Goal: Task Accomplishment & Management: Manage account settings

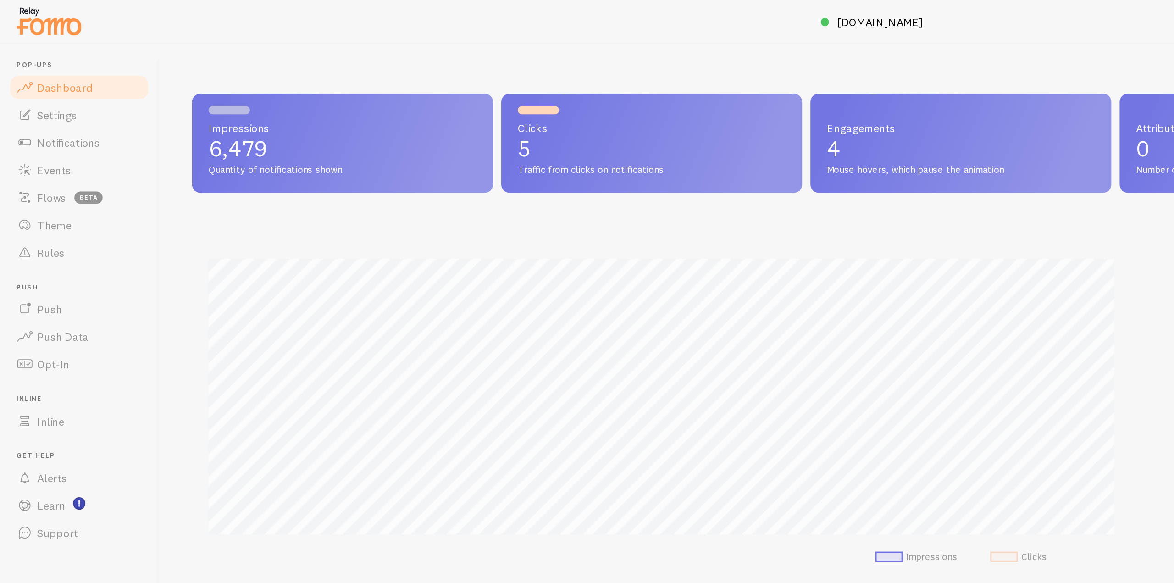
scroll to position [241, 1018]
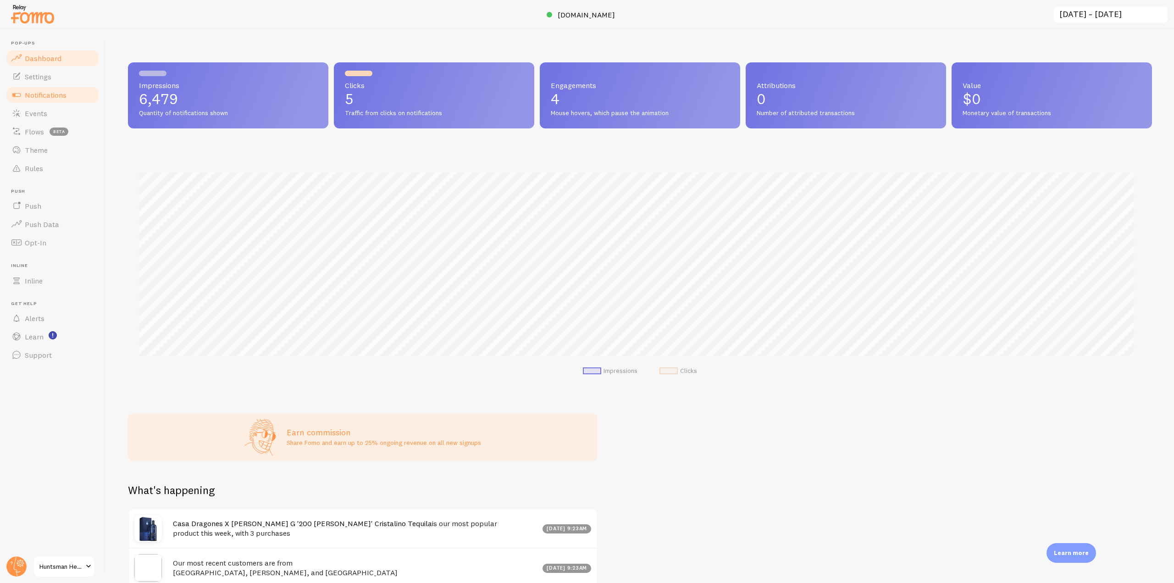
click at [67, 90] on link "Notifications" at bounding box center [53, 95] width 95 height 18
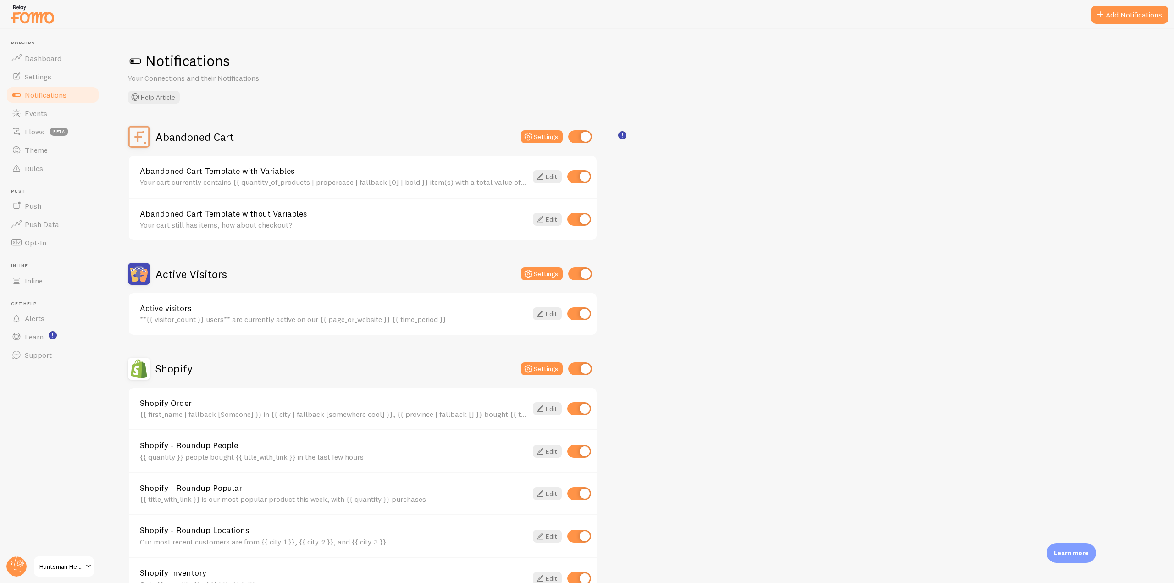
click at [17, 556] on icon at bounding box center [17, 567] width 22 height 22
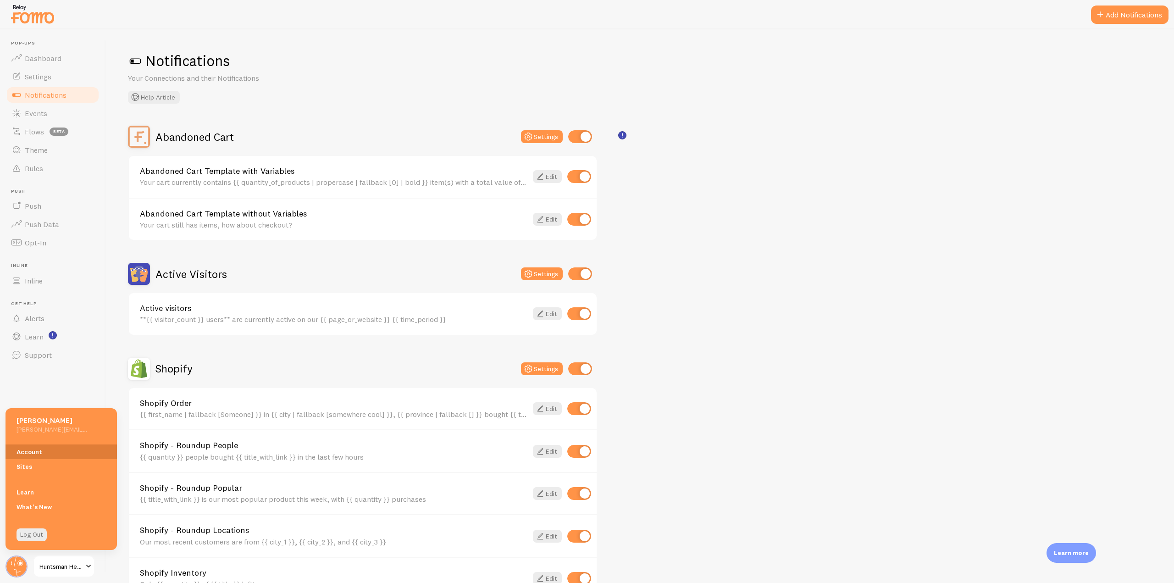
click at [49, 454] on link "Account" at bounding box center [61, 452] width 111 height 15
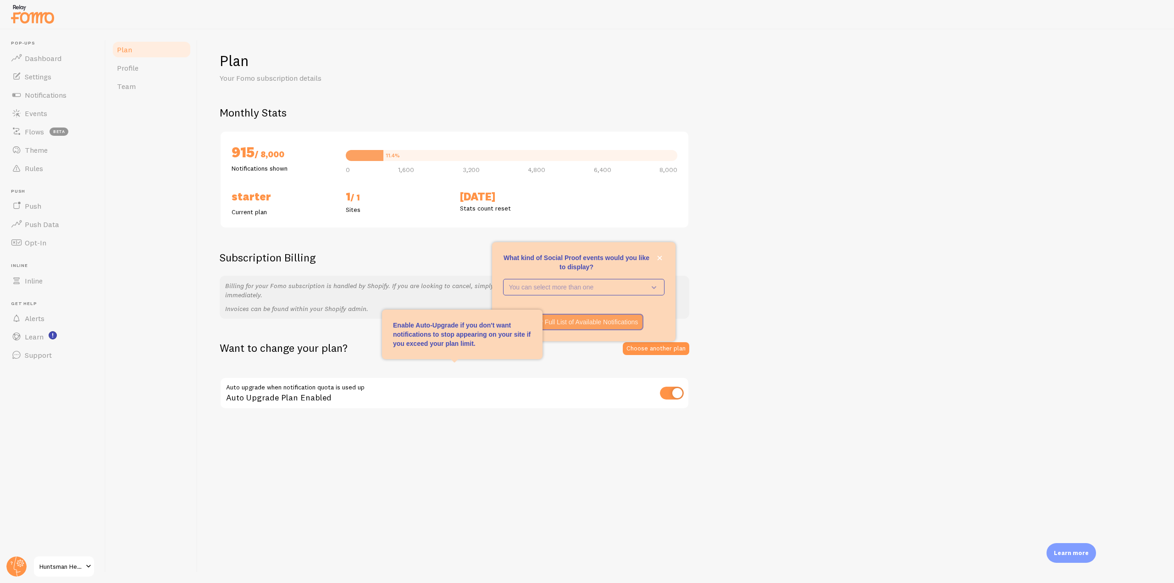
click at [677, 393] on input "checkbox" at bounding box center [672, 393] width 24 height 13
checkbox input "false"
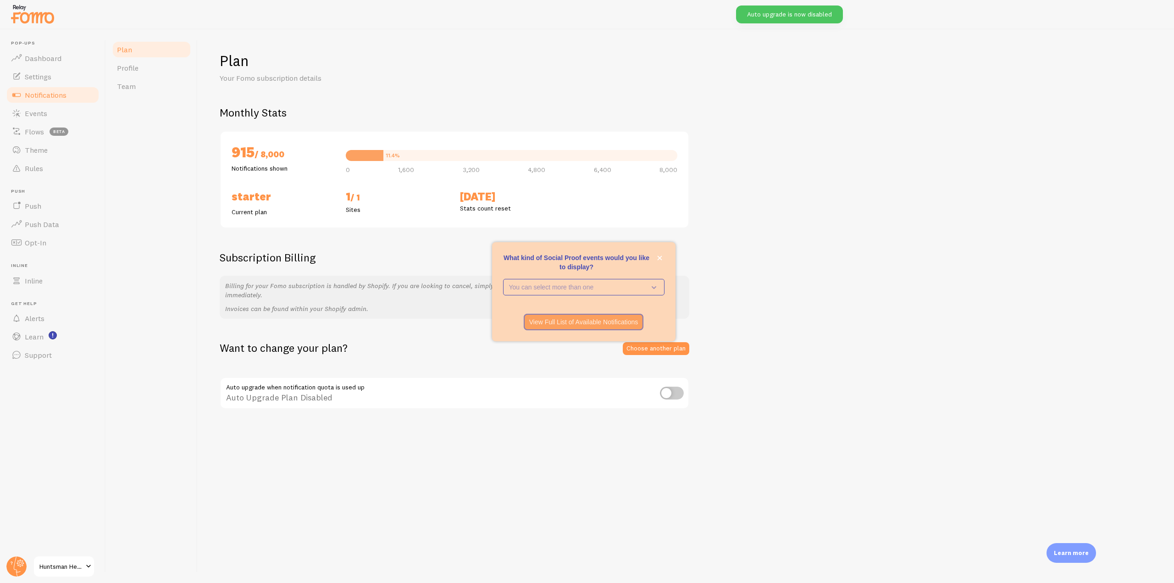
click at [52, 102] on link "Notifications" at bounding box center [53, 95] width 95 height 18
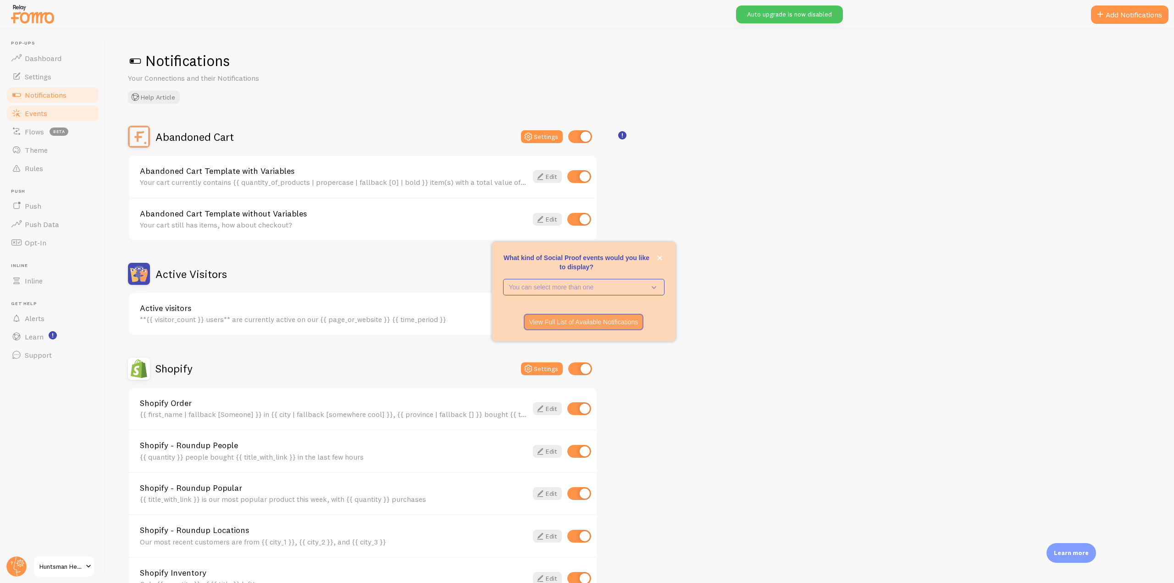
click at [34, 116] on span "Events" at bounding box center [36, 113] width 22 height 9
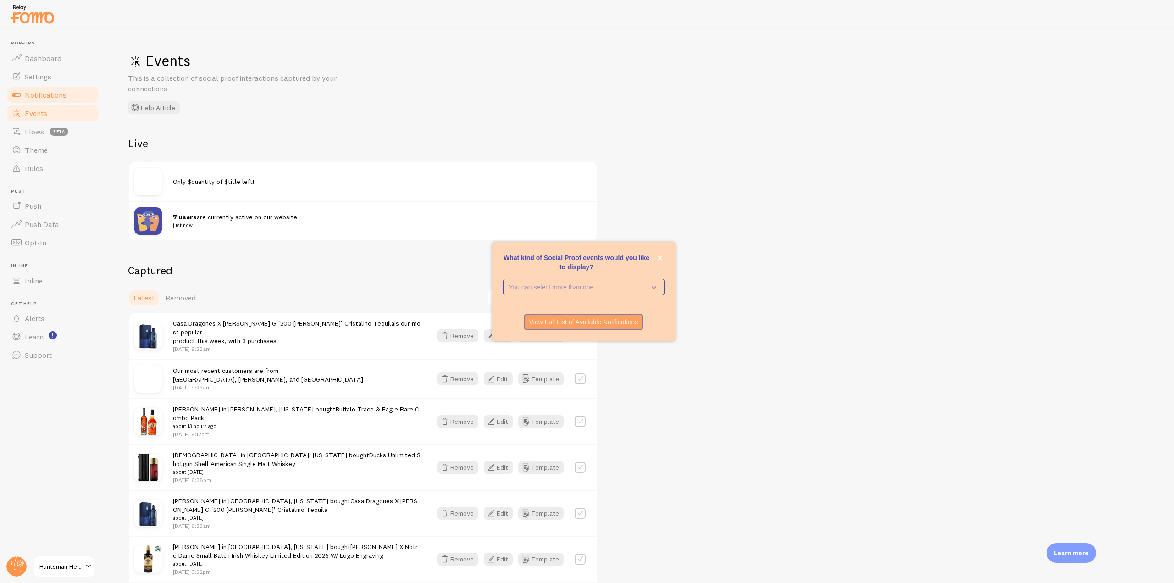
click at [57, 90] on span "Notifications" at bounding box center [46, 94] width 42 height 9
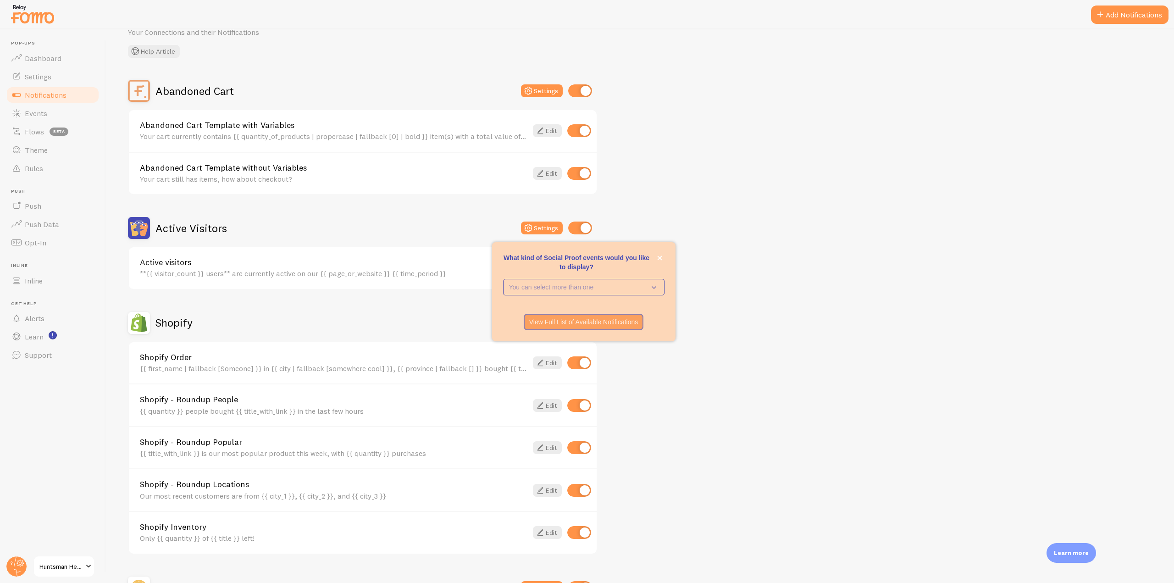
scroll to position [156, 0]
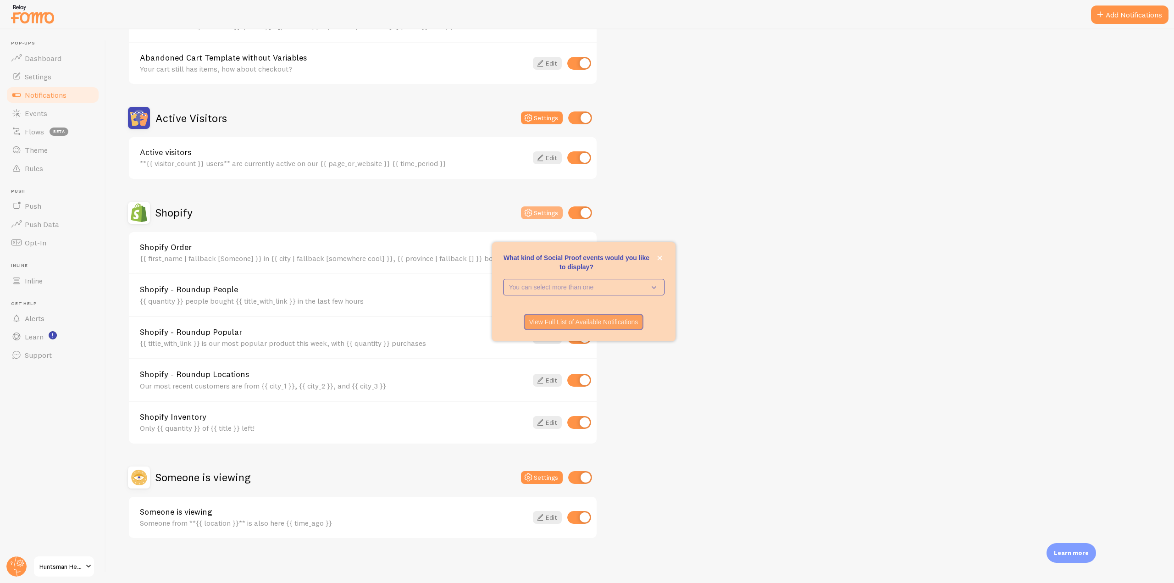
click at [534, 211] on icon at bounding box center [528, 212] width 11 height 11
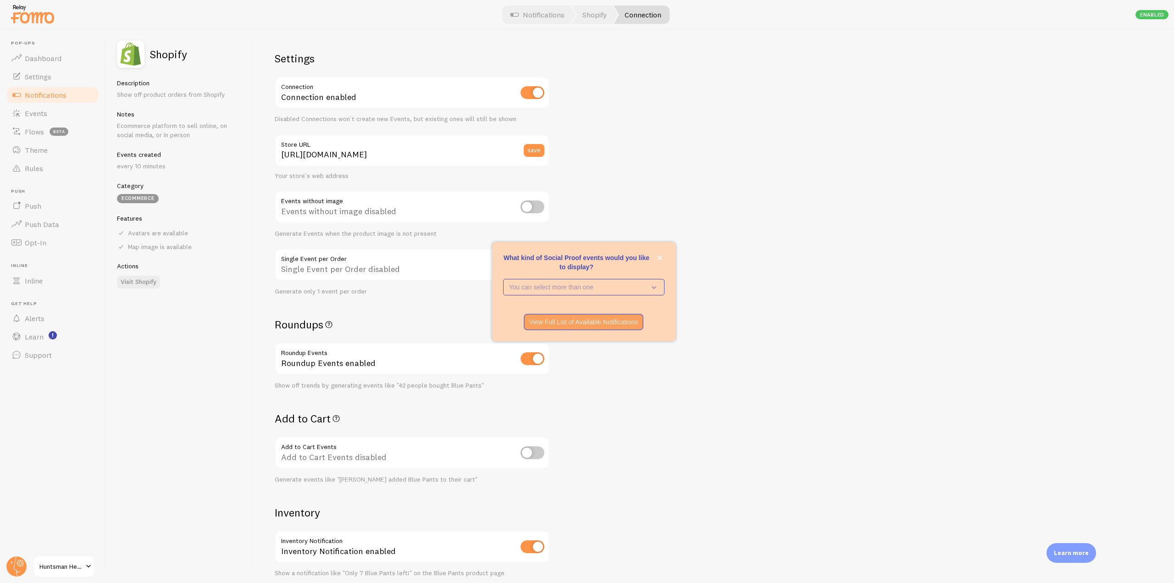
click at [531, 451] on input "checkbox" at bounding box center [533, 452] width 24 height 13
checkbox input "true"
click at [54, 98] on span "Notifications" at bounding box center [46, 94] width 42 height 9
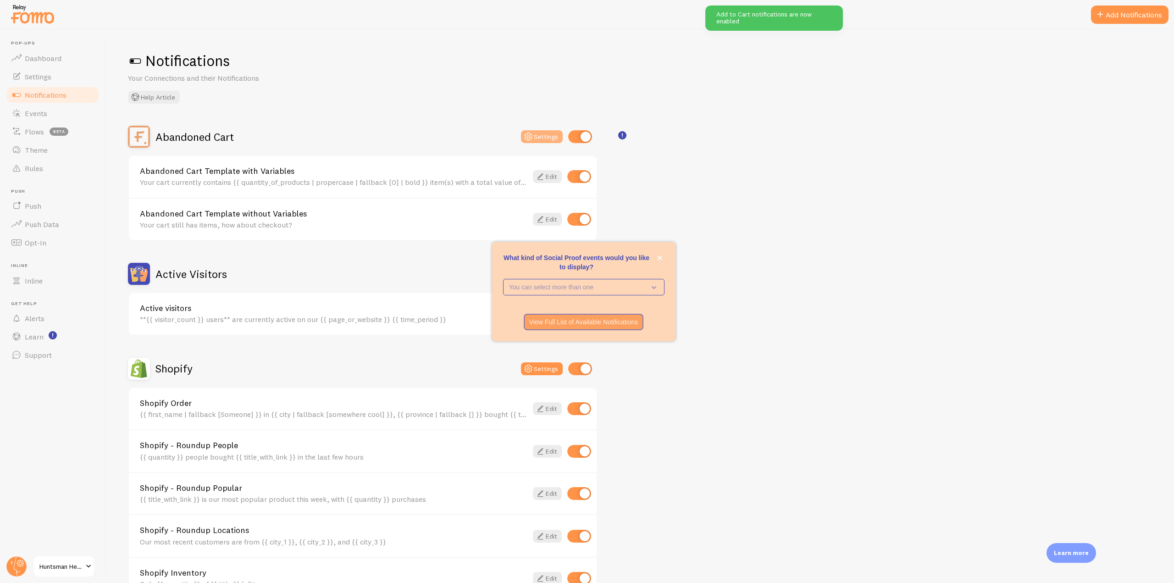
click at [532, 133] on icon at bounding box center [528, 136] width 11 height 11
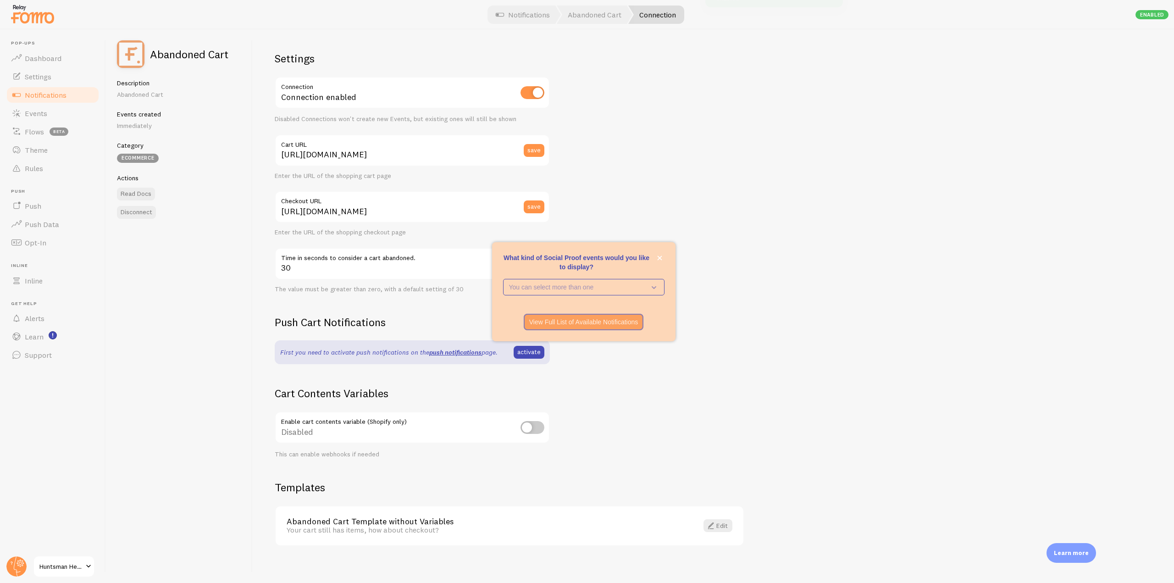
click at [519, 423] on div "Disabled" at bounding box center [412, 428] width 275 height 33
click at [533, 428] on input "checkbox" at bounding box center [533, 427] width 24 height 13
checkbox input "true"
click at [51, 96] on span "Notifications" at bounding box center [46, 94] width 42 height 9
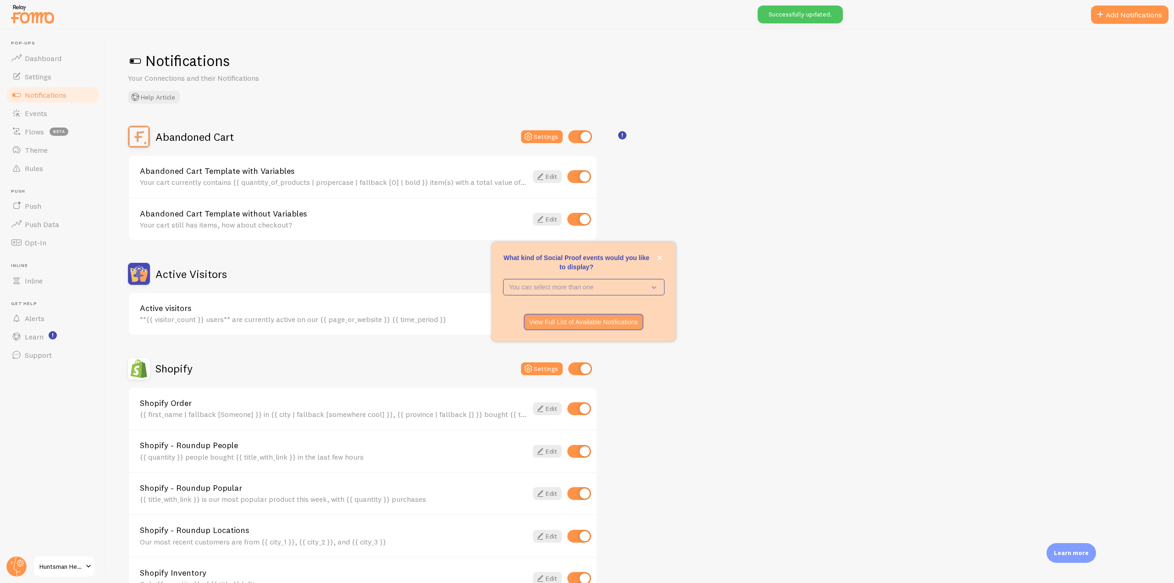
click at [573, 217] on input "checkbox" at bounding box center [580, 219] width 24 height 13
checkbox input "false"
click at [45, 97] on span "Notifications" at bounding box center [46, 94] width 42 height 9
click at [66, 87] on link "Notifications" at bounding box center [53, 95] width 95 height 18
click at [64, 84] on link "Settings" at bounding box center [53, 76] width 95 height 18
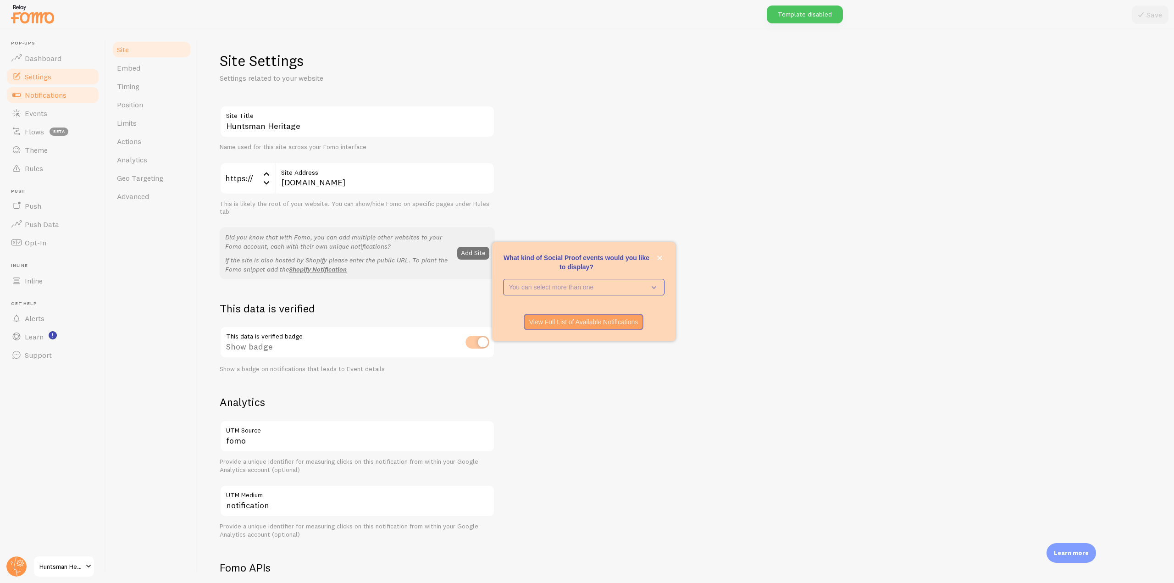
click at [61, 91] on span "Notifications" at bounding box center [46, 94] width 42 height 9
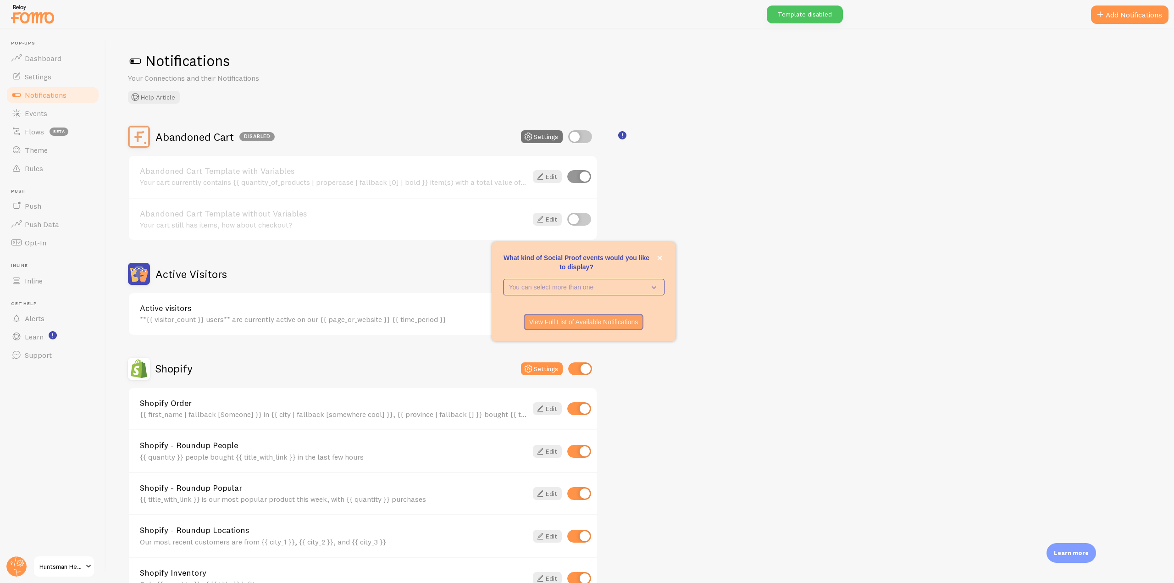
click at [578, 133] on input "checkbox" at bounding box center [580, 136] width 24 height 13
checkbox input "true"
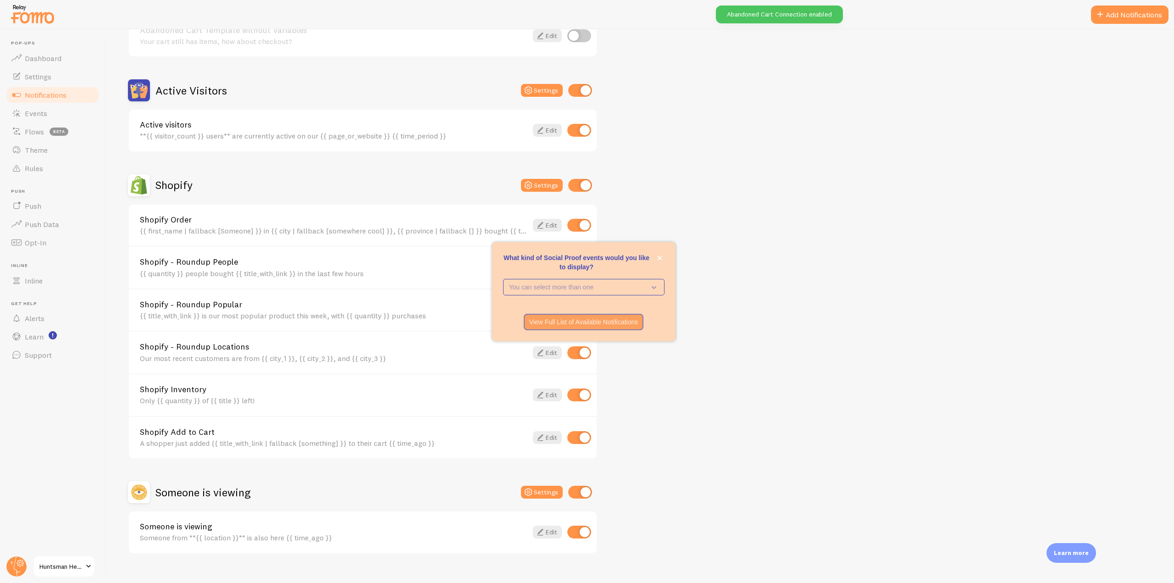
scroll to position [199, 0]
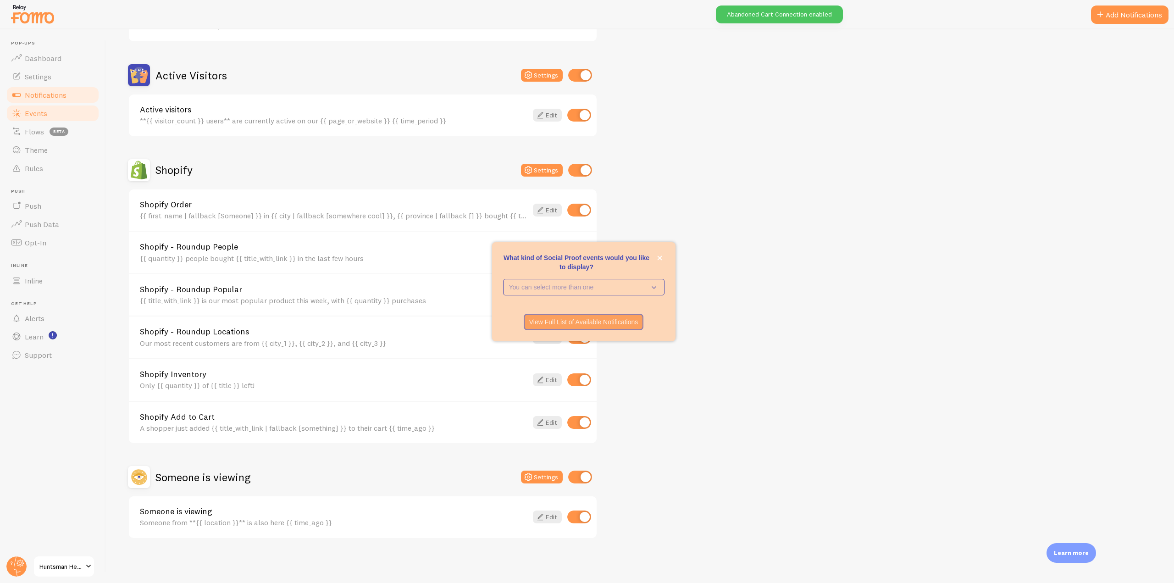
click at [44, 111] on span "Events" at bounding box center [36, 113] width 22 height 9
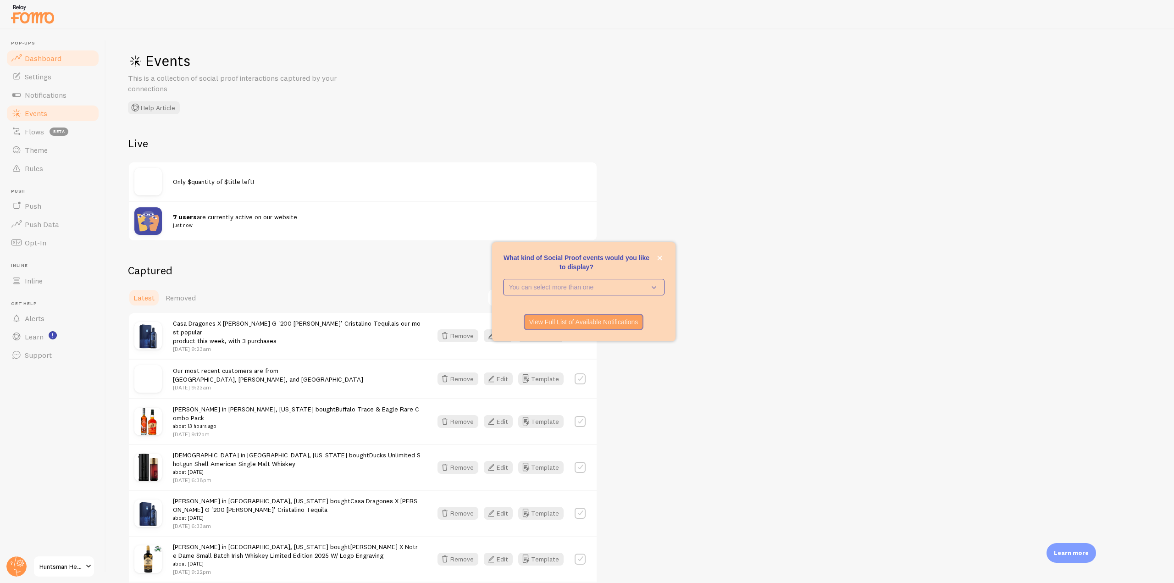
click at [37, 53] on link "Dashboard" at bounding box center [53, 58] width 95 height 18
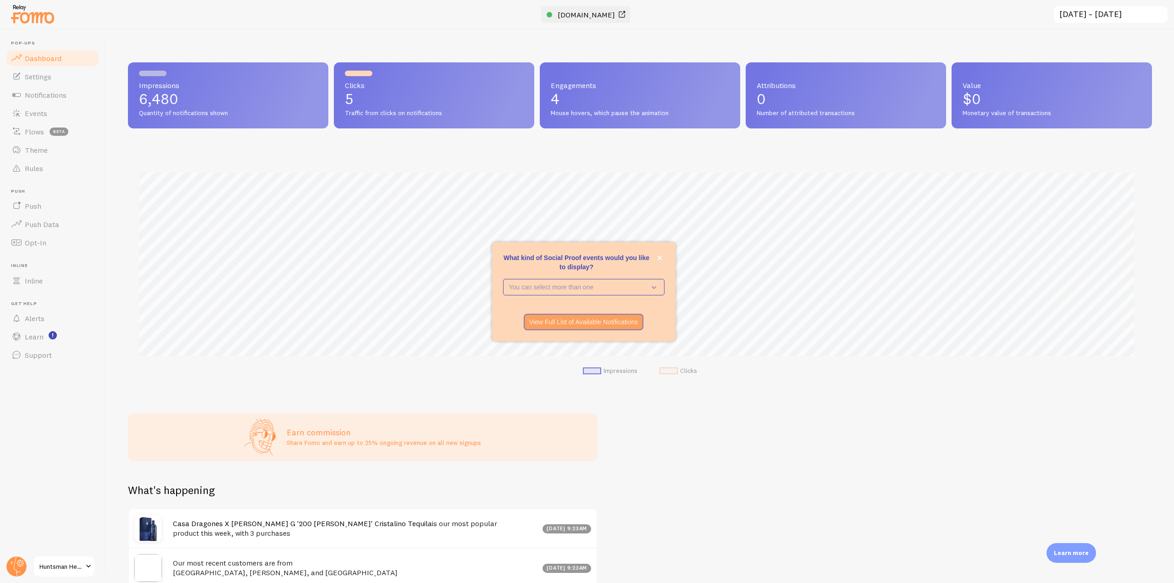
scroll to position [241, 1018]
click at [590, 16] on span "[DOMAIN_NAME]" at bounding box center [586, 14] width 57 height 9
click at [39, 75] on span "Settings" at bounding box center [38, 76] width 27 height 9
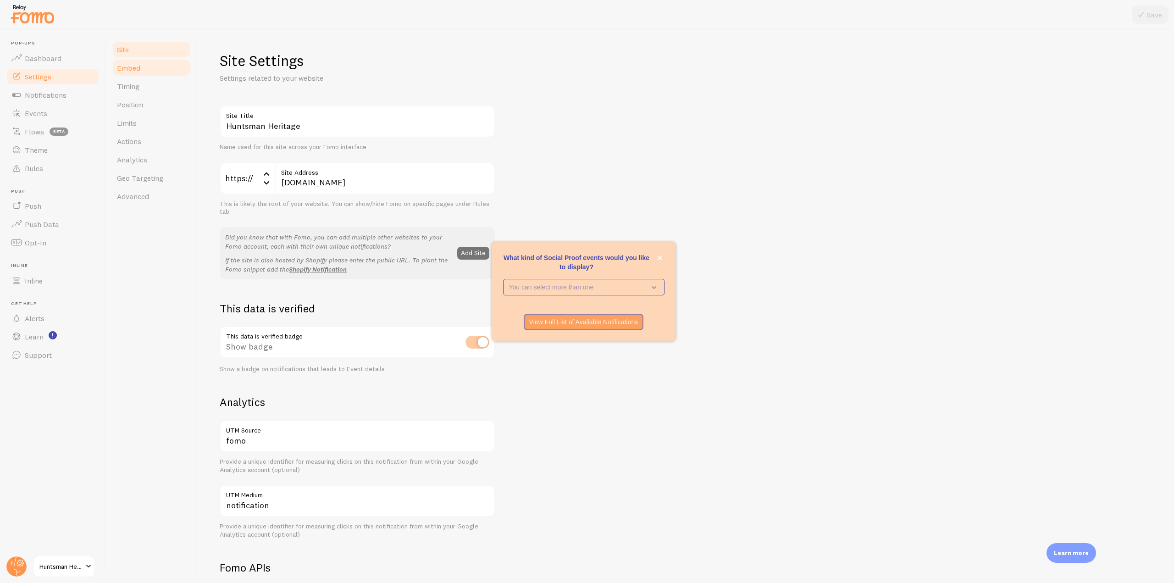
click at [131, 67] on span "Embed" at bounding box center [128, 67] width 23 height 9
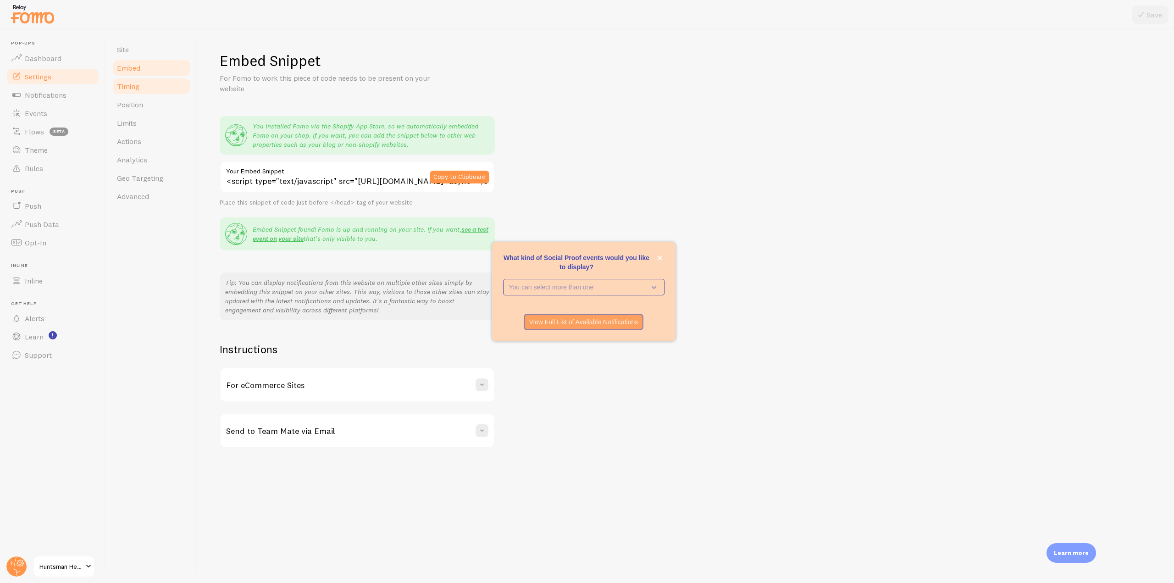
click at [137, 95] on link "Timing" at bounding box center [151, 86] width 80 height 18
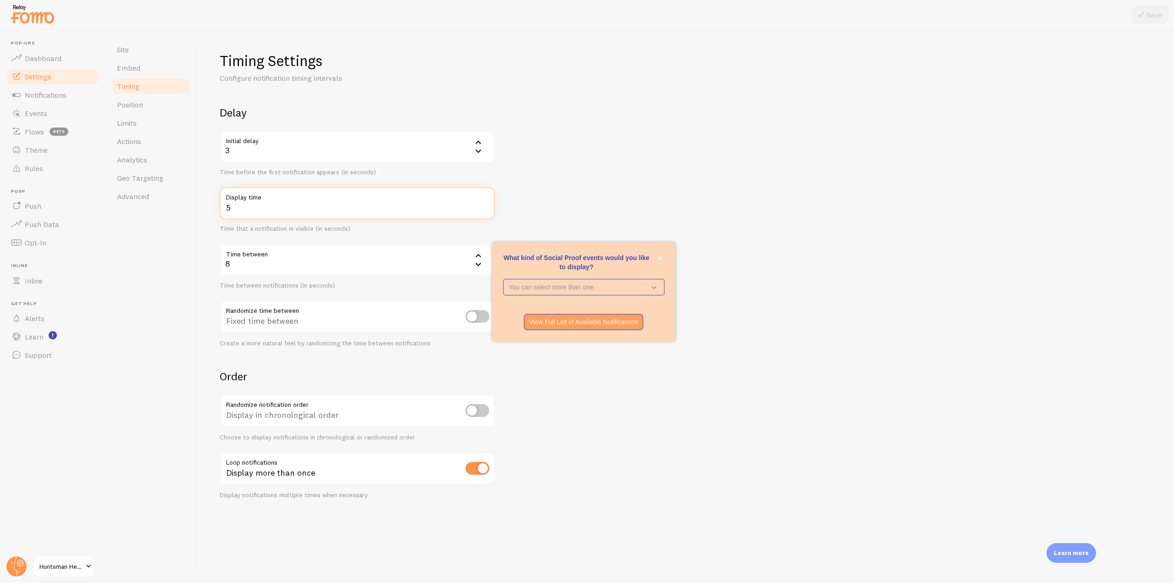
click at [487, 205] on input "5" at bounding box center [357, 203] width 275 height 32
type input "6"
click at [487, 205] on input "6" at bounding box center [357, 203] width 275 height 32
click at [782, 17] on button "Save" at bounding box center [1150, 15] width 37 height 18
click at [143, 107] on span "Position" at bounding box center [130, 104] width 26 height 9
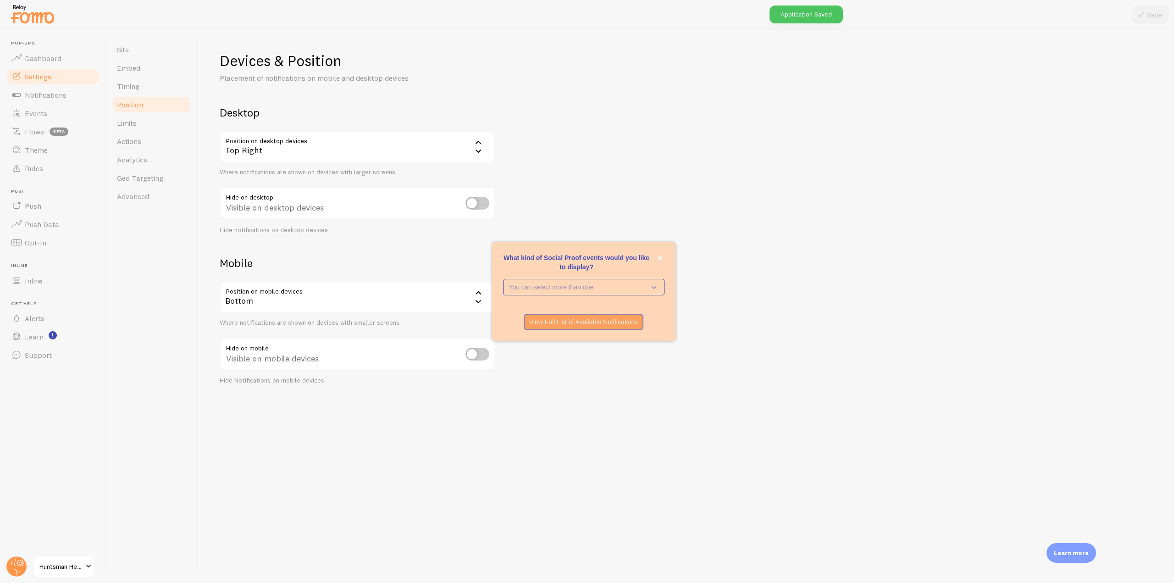
click at [266, 150] on div "Top Right" at bounding box center [357, 147] width 275 height 32
click at [281, 242] on li "Top Right - Slide In" at bounding box center [357, 241] width 273 height 16
click at [782, 6] on button "Save" at bounding box center [1150, 15] width 37 height 18
click at [131, 123] on span "Limits" at bounding box center [127, 122] width 20 height 9
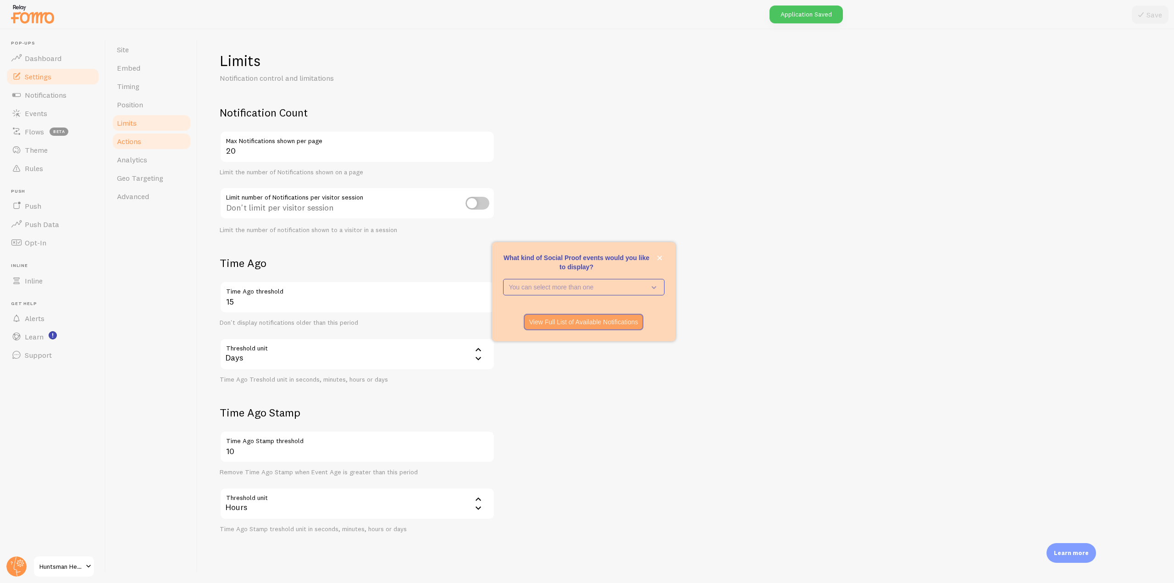
click at [136, 143] on span "Actions" at bounding box center [129, 141] width 24 height 9
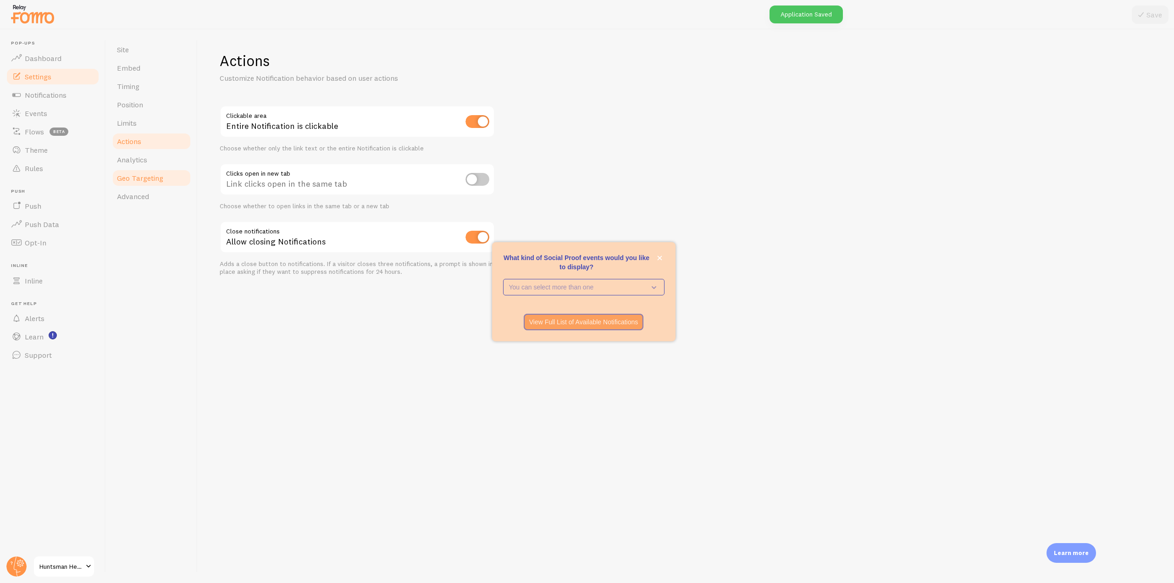
click at [145, 170] on link "Geo Targeting" at bounding box center [151, 178] width 80 height 18
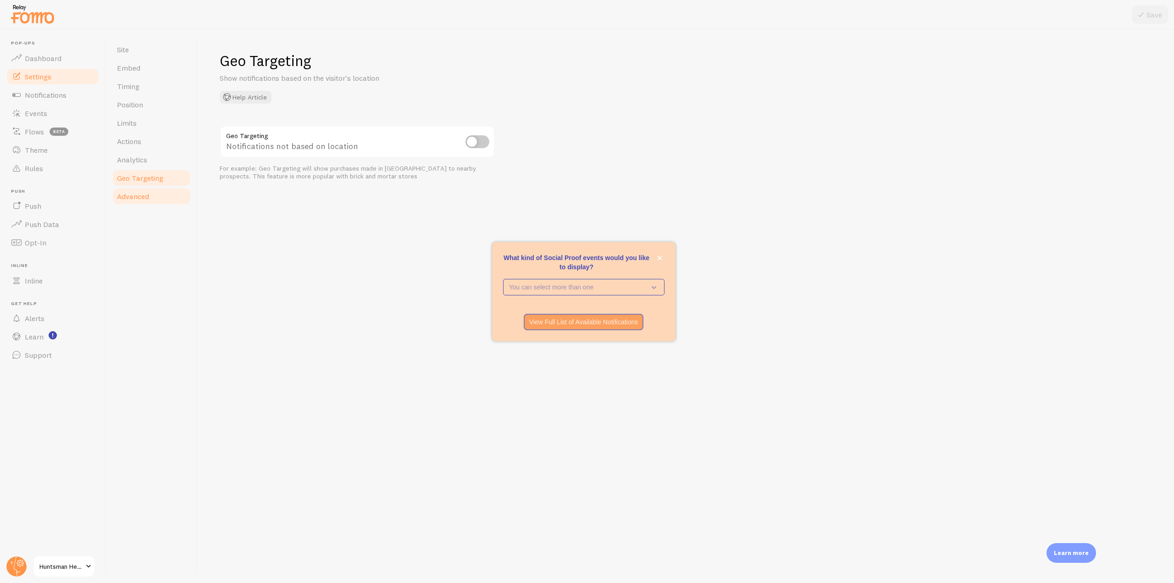
click at [148, 197] on span "Advanced" at bounding box center [133, 196] width 32 height 9
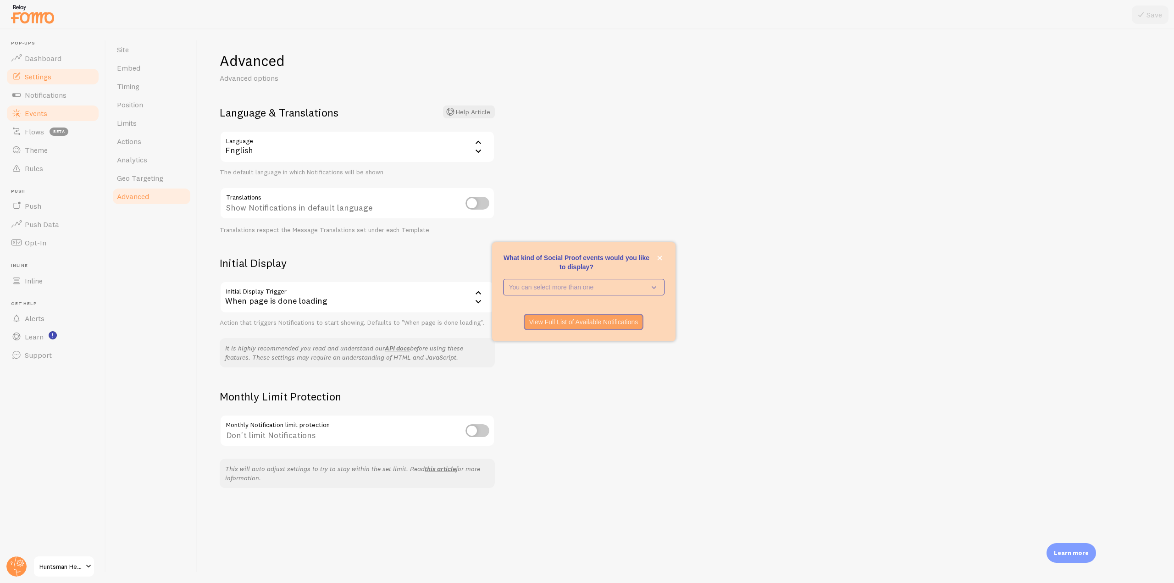
click at [50, 104] on link "Events" at bounding box center [53, 113] width 95 height 18
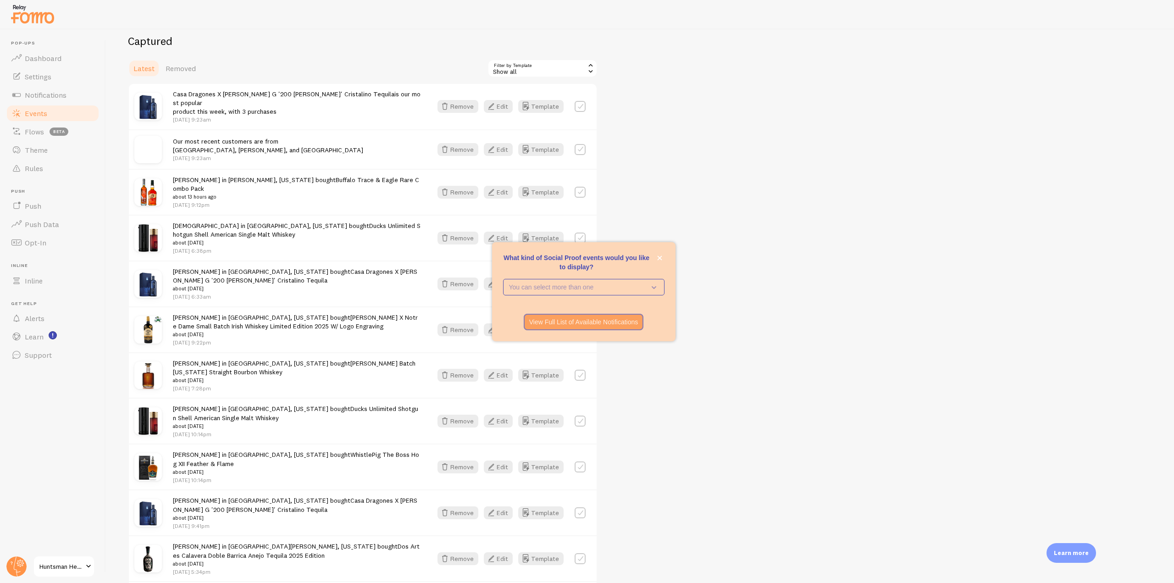
scroll to position [275, 0]
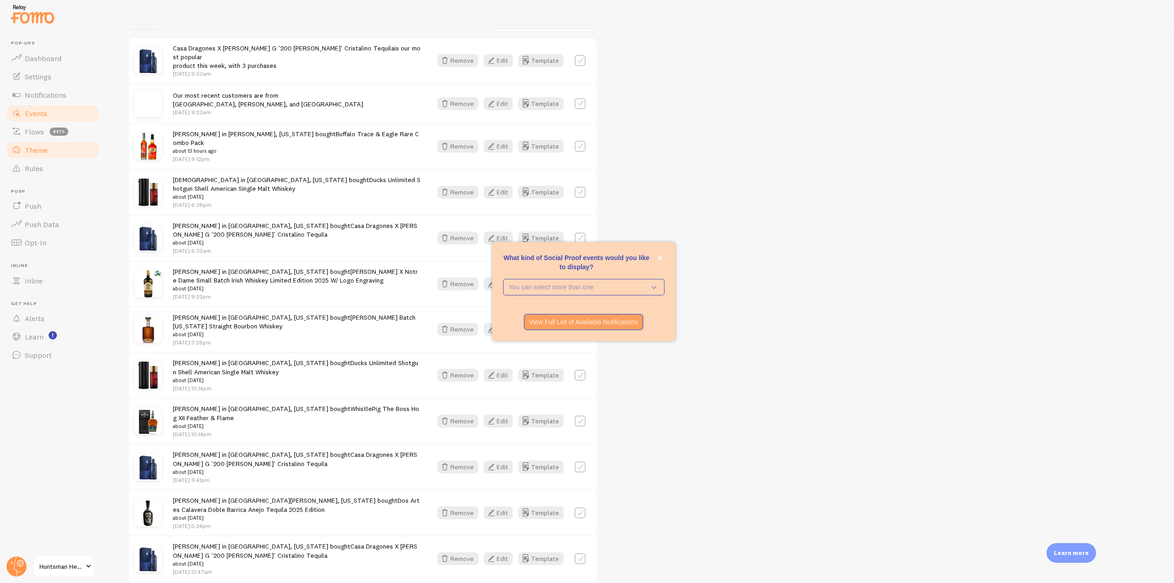
click at [40, 151] on span "Theme" at bounding box center [36, 149] width 23 height 9
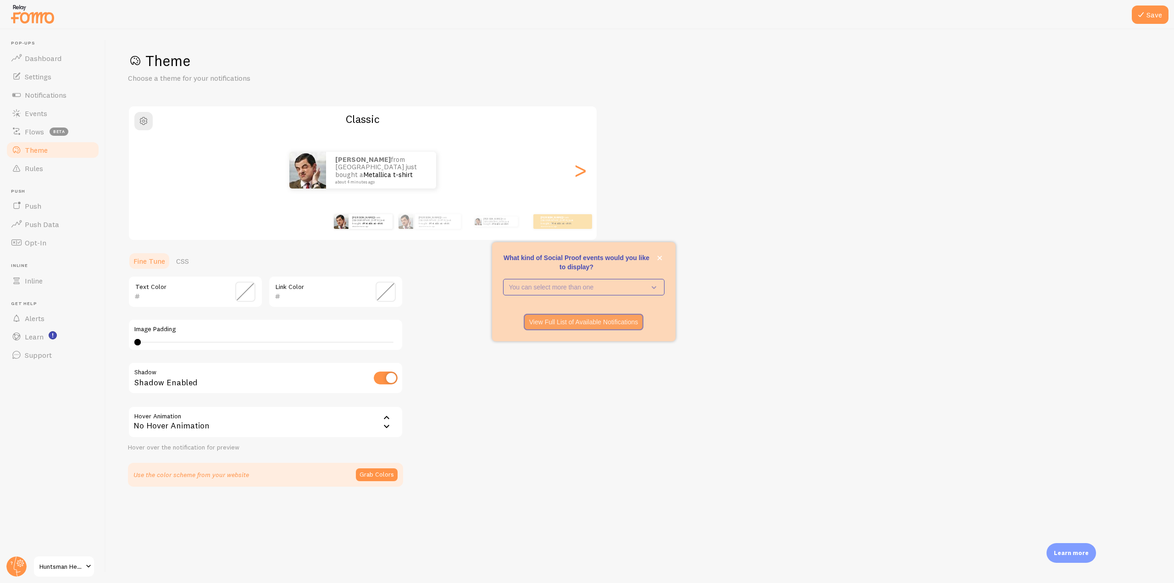
click at [315, 299] on input "text" at bounding box center [323, 296] width 84 height 11
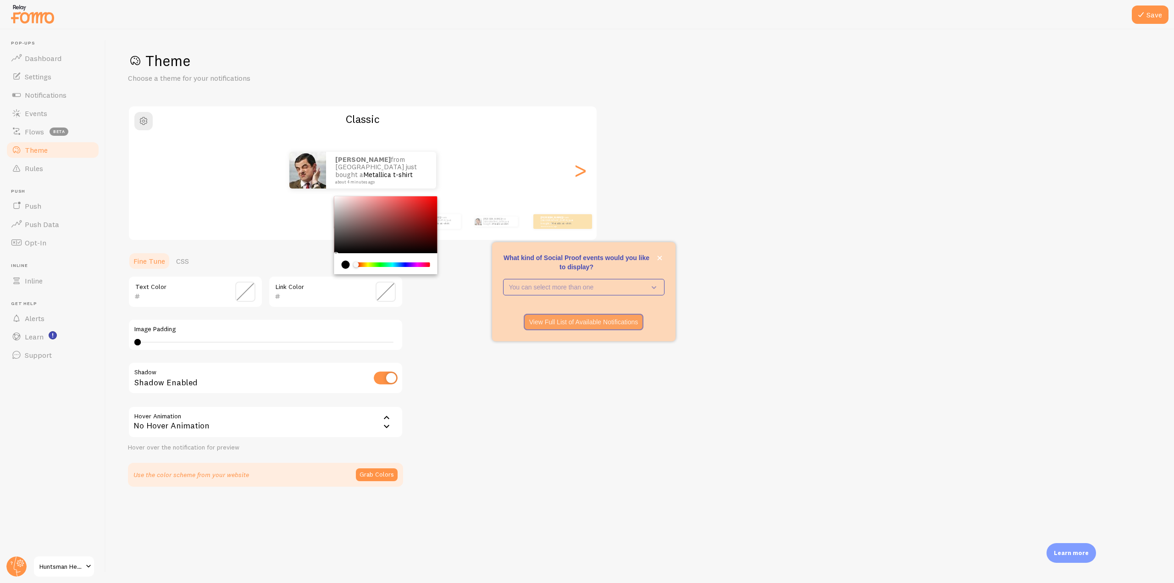
paste input "13372A"
type input "13372A"
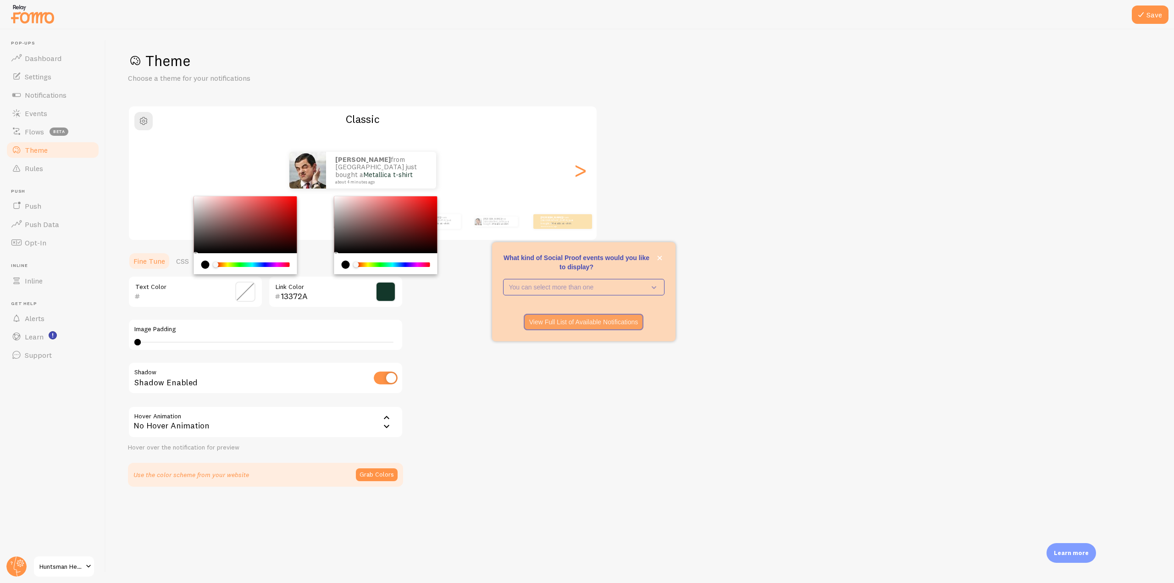
click at [189, 295] on input "text" at bounding box center [182, 296] width 84 height 11
paste input "000000"
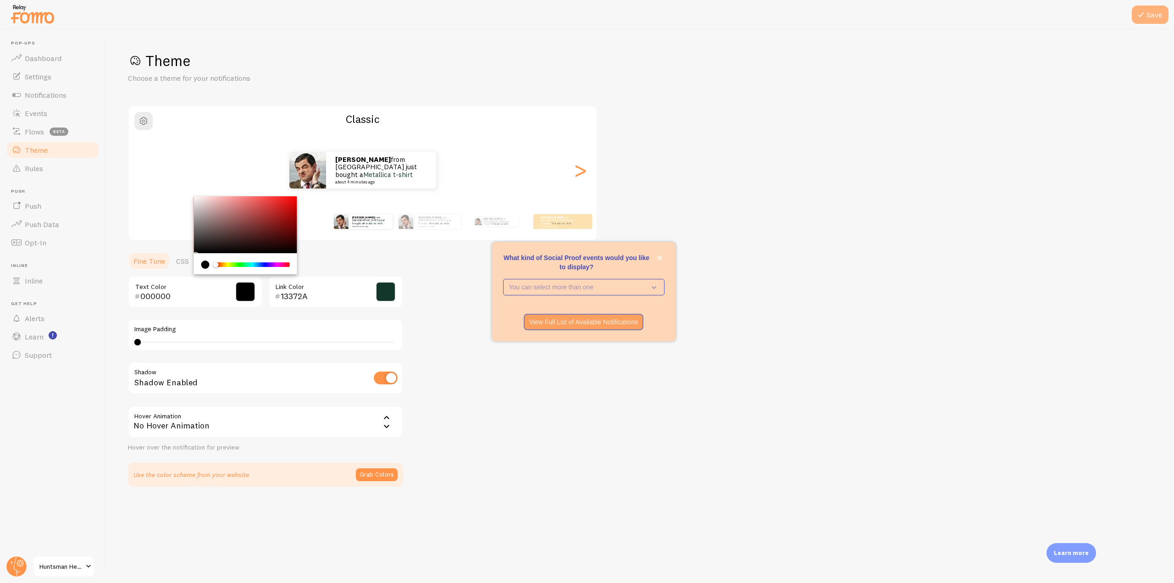
type input "000000"
click at [782, 11] on button "Save" at bounding box center [1150, 15] width 37 height 18
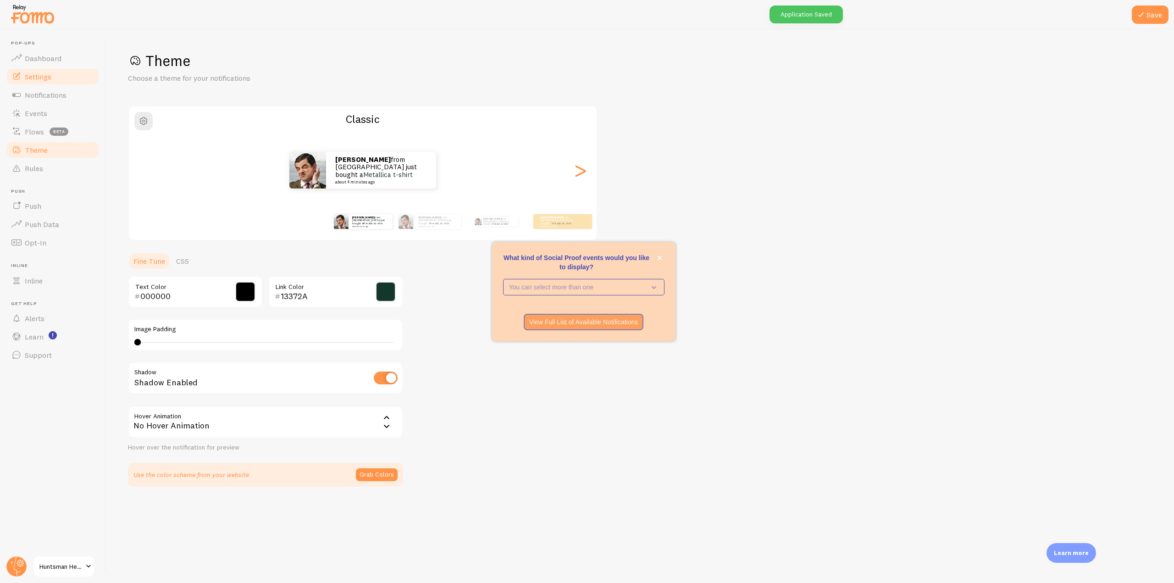
click at [60, 78] on link "Settings" at bounding box center [53, 76] width 95 height 18
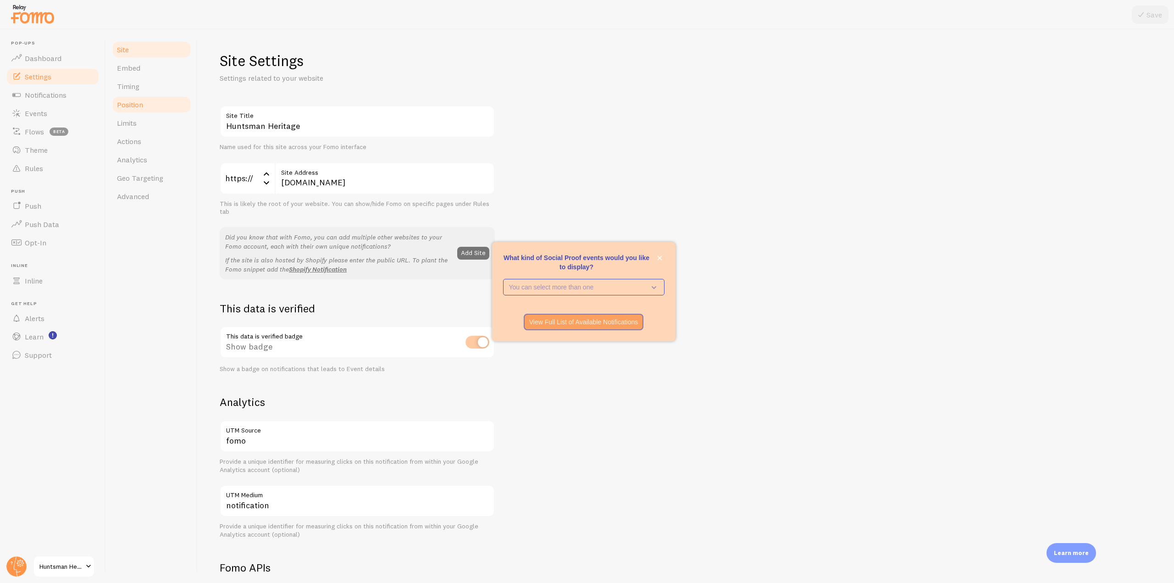
click at [154, 109] on link "Position" at bounding box center [151, 104] width 80 height 18
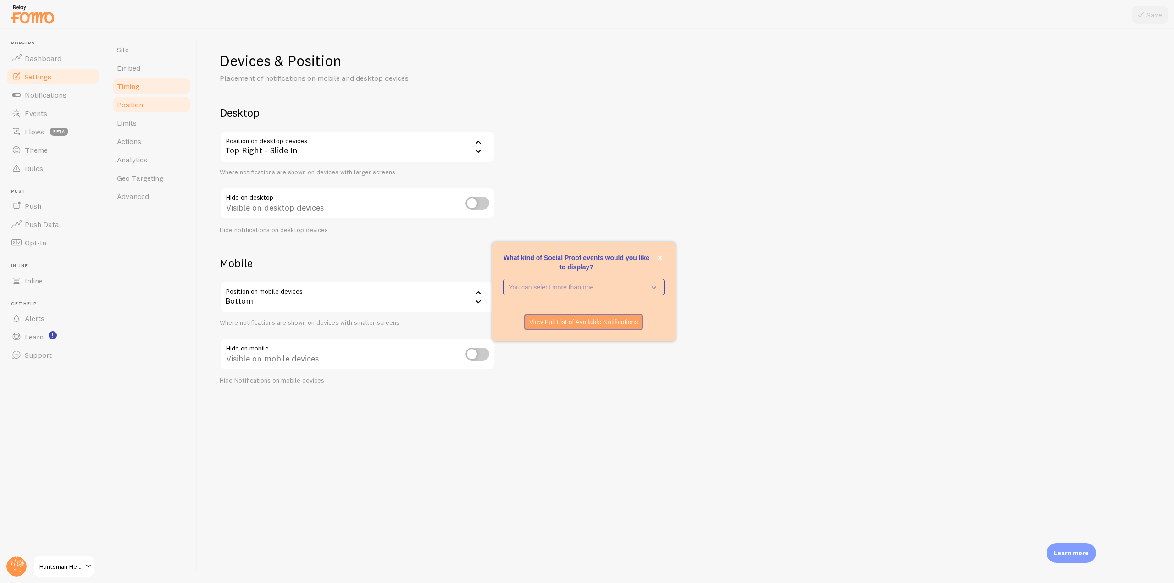
click at [145, 89] on link "Timing" at bounding box center [151, 86] width 80 height 18
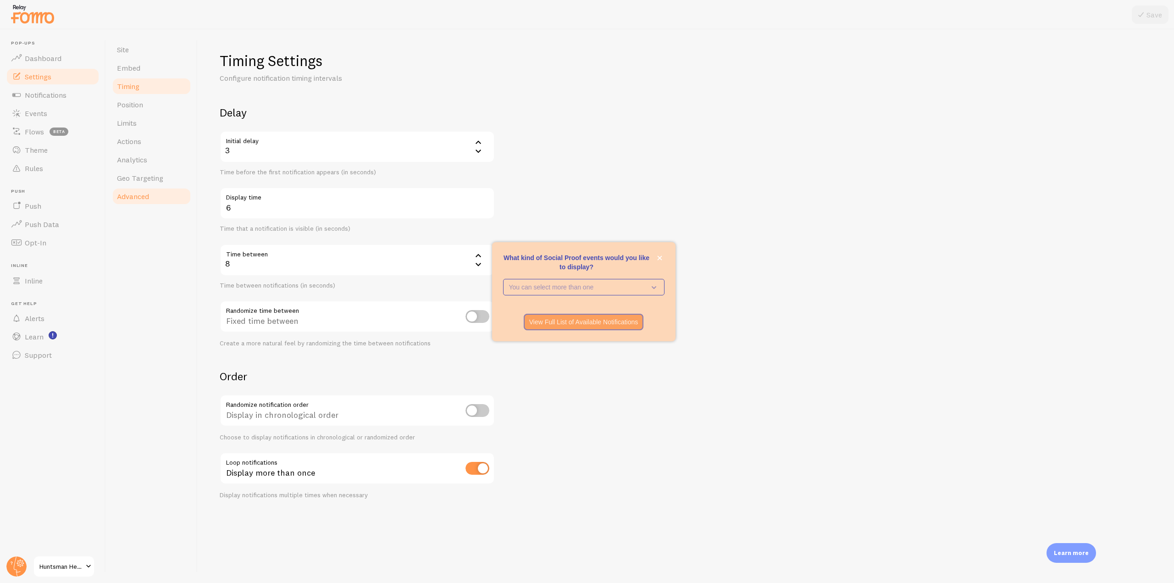
click at [143, 197] on span "Advanced" at bounding box center [133, 196] width 32 height 9
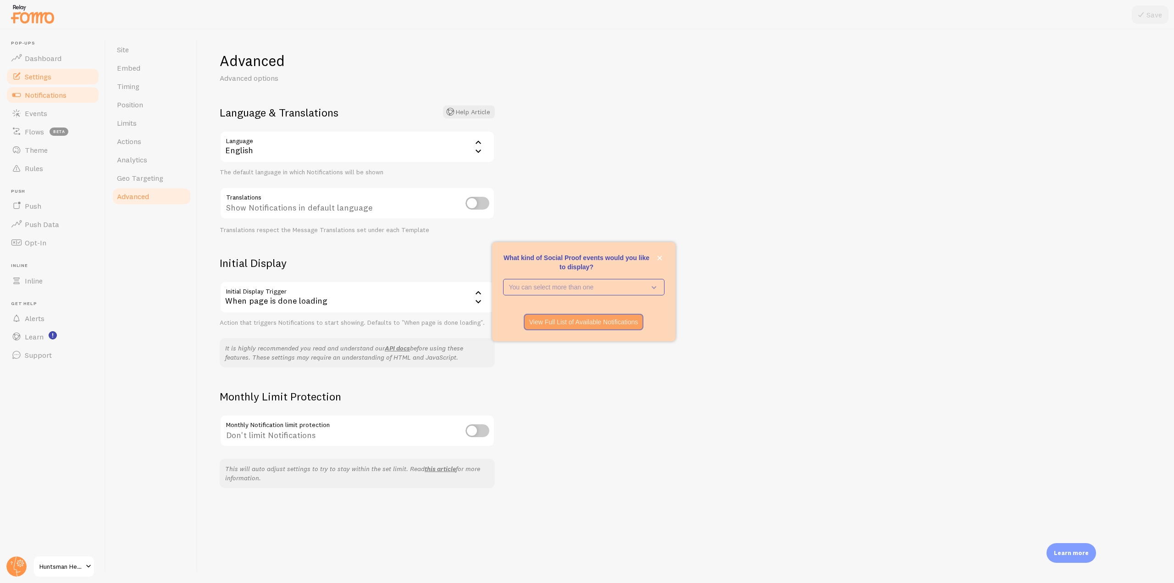
click at [55, 98] on span "Notifications" at bounding box center [46, 94] width 42 height 9
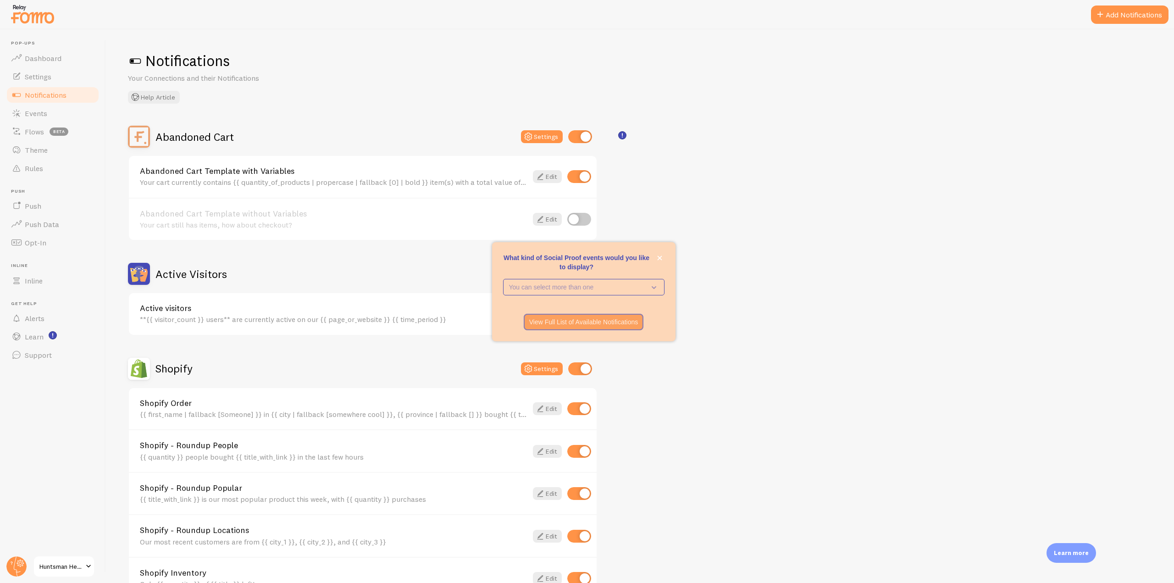
click at [782, 226] on div "Abandoned Cart Settings Abandoned Cart Template with Variables Your cart curren…" at bounding box center [640, 432] width 1024 height 612
click at [712, 238] on div "Abandoned Cart Settings Abandoned Cart Template with Variables Your cart curren…" at bounding box center [640, 432] width 1024 height 612
click at [662, 257] on icon "close," at bounding box center [659, 258] width 5 height 5
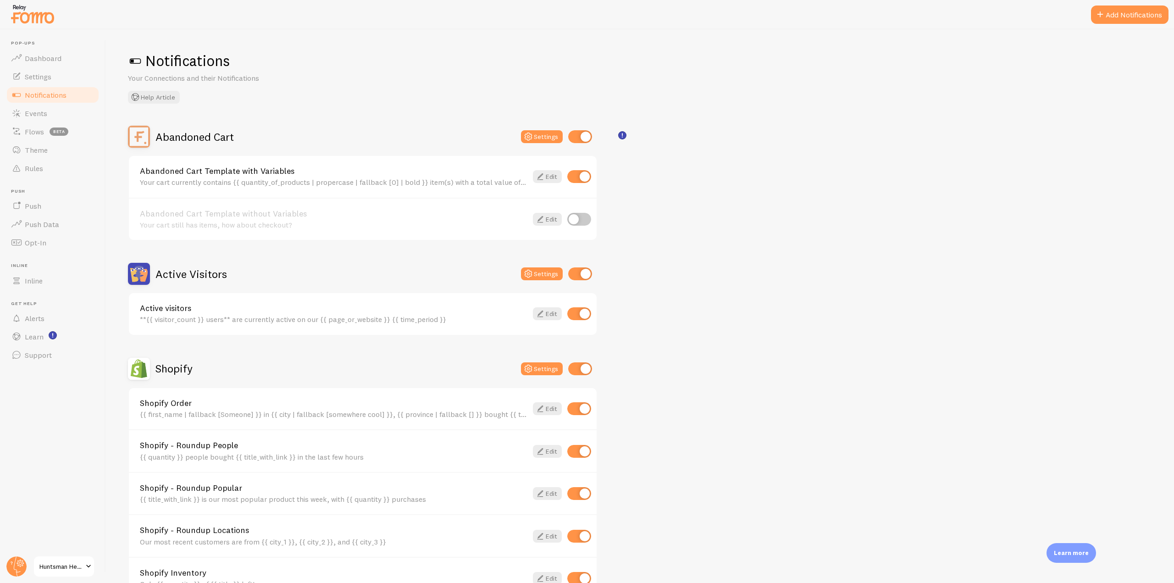
click at [44, 27] on div at bounding box center [33, 13] width 46 height 27
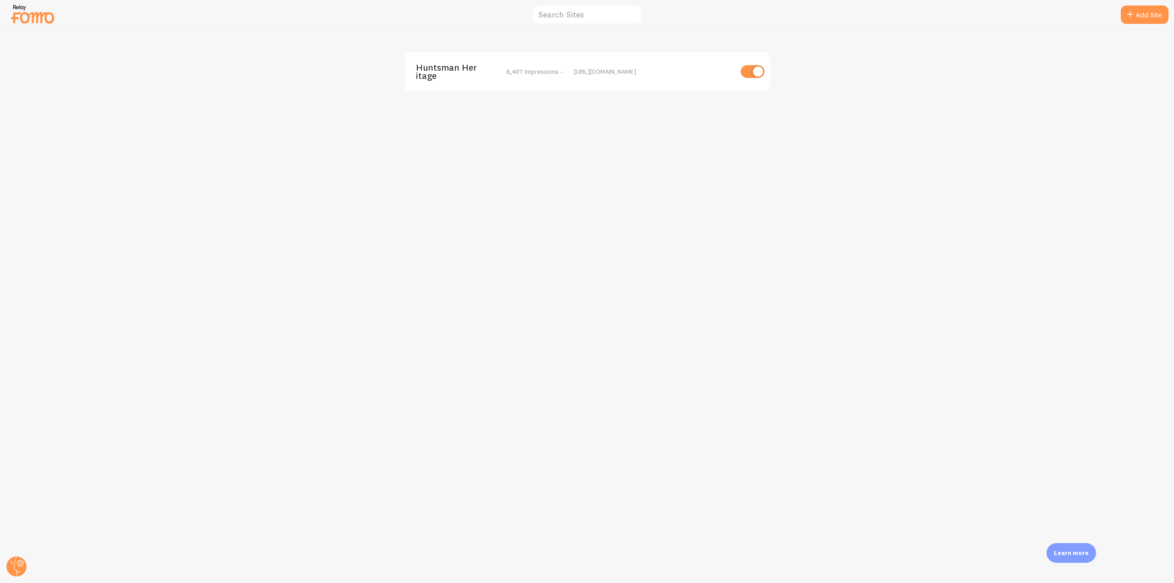
click at [473, 200] on div "Huntsman Heritage 6,487 Impressions - [URL][DOMAIN_NAME]" at bounding box center [587, 306] width 1174 height 554
click at [782, 78] on div "Huntsman Heritage 6,487 Impressions - [URL][DOMAIN_NAME]" at bounding box center [587, 306] width 1174 height 554
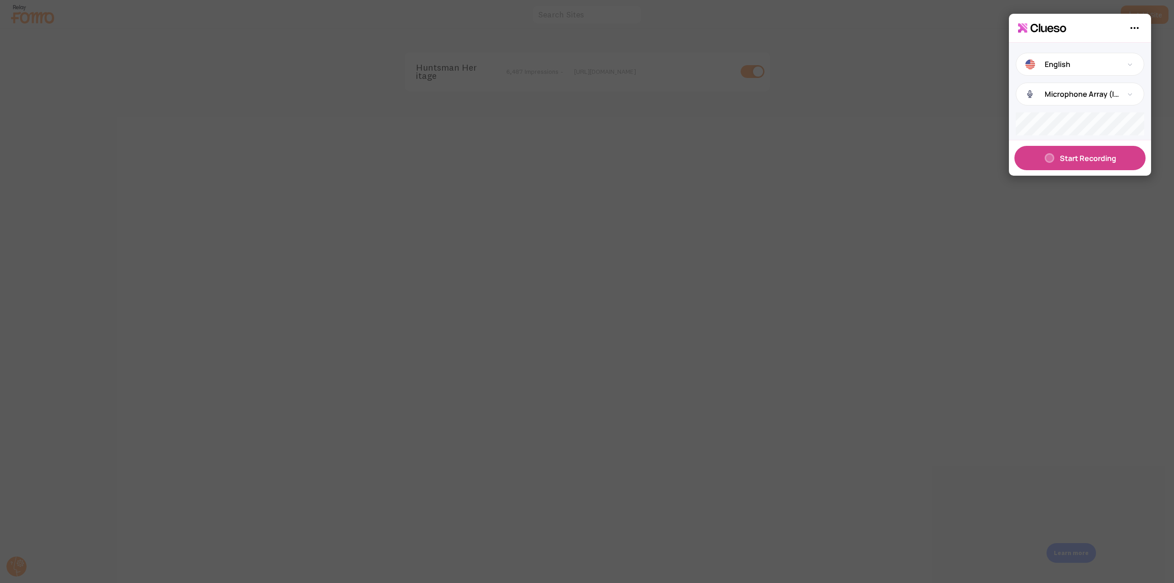
click at [782, 106] on div "English Microphone Array (Intel® Smart Sound Technology for Digital Microphones)" at bounding box center [1080, 91] width 142 height 97
click at [782, 102] on div "Microphone Array (Intel® Smart Sound Technology for Digital Microphones)" at bounding box center [1080, 94] width 128 height 23
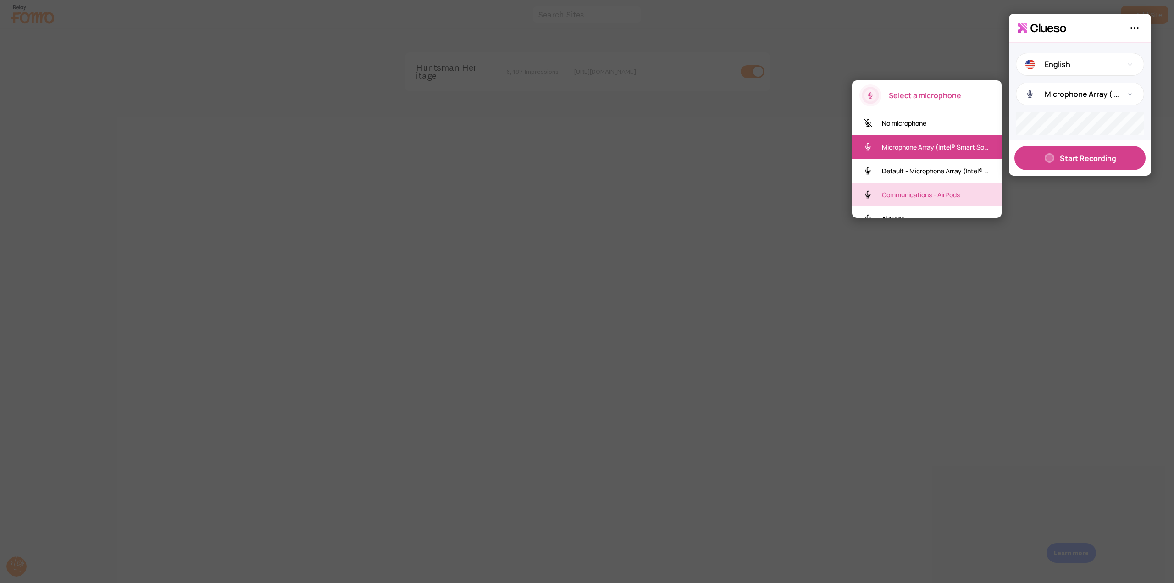
click at [782, 192] on p "Communications - AirPods" at bounding box center [926, 194] width 89 height 9
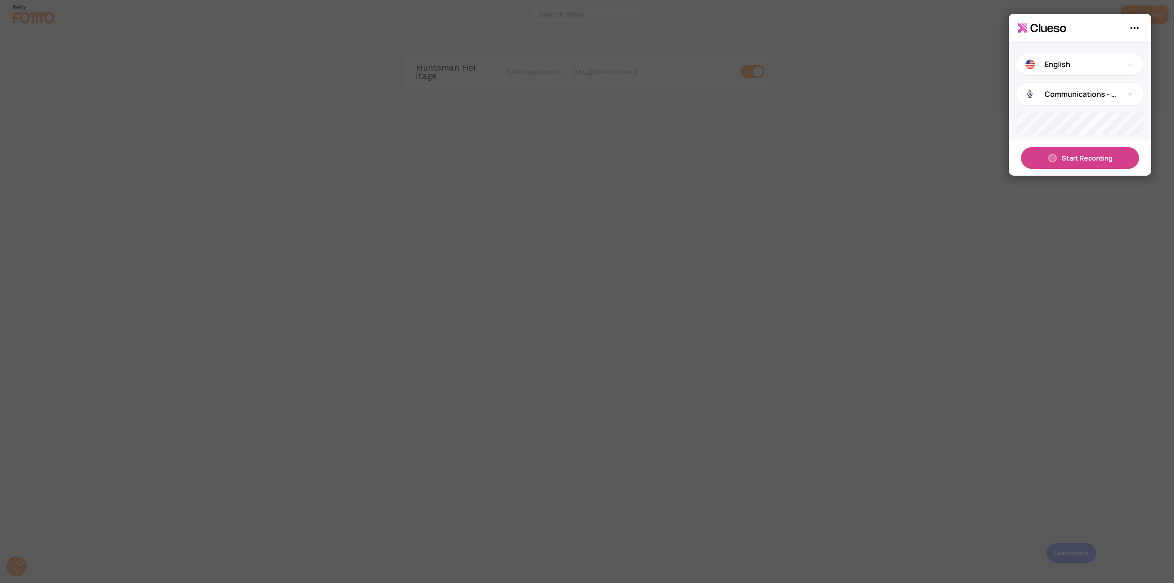
click at [782, 165] on div "Start Recording" at bounding box center [1080, 158] width 118 height 22
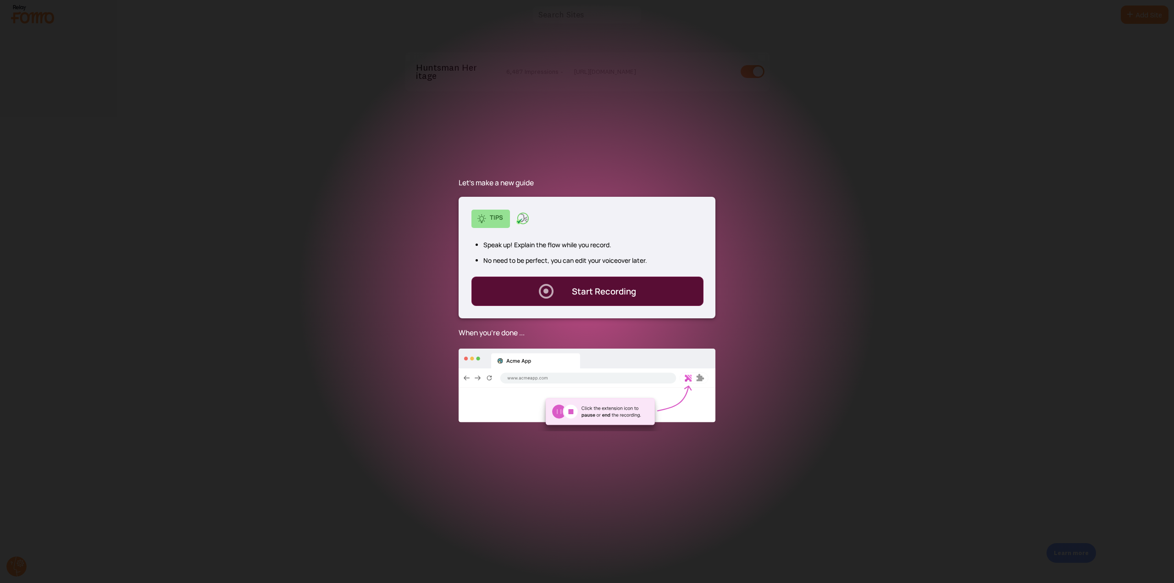
click at [607, 296] on div "Start Recording" at bounding box center [604, 291] width 64 height 12
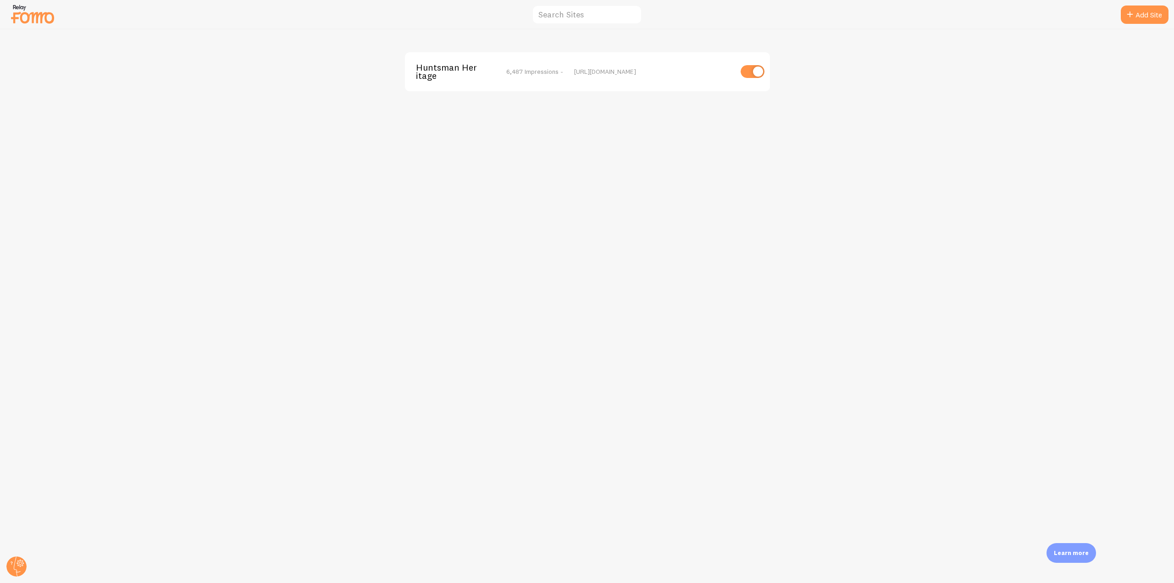
click at [429, 78] on span "Huntsman Heritage" at bounding box center [453, 71] width 74 height 17
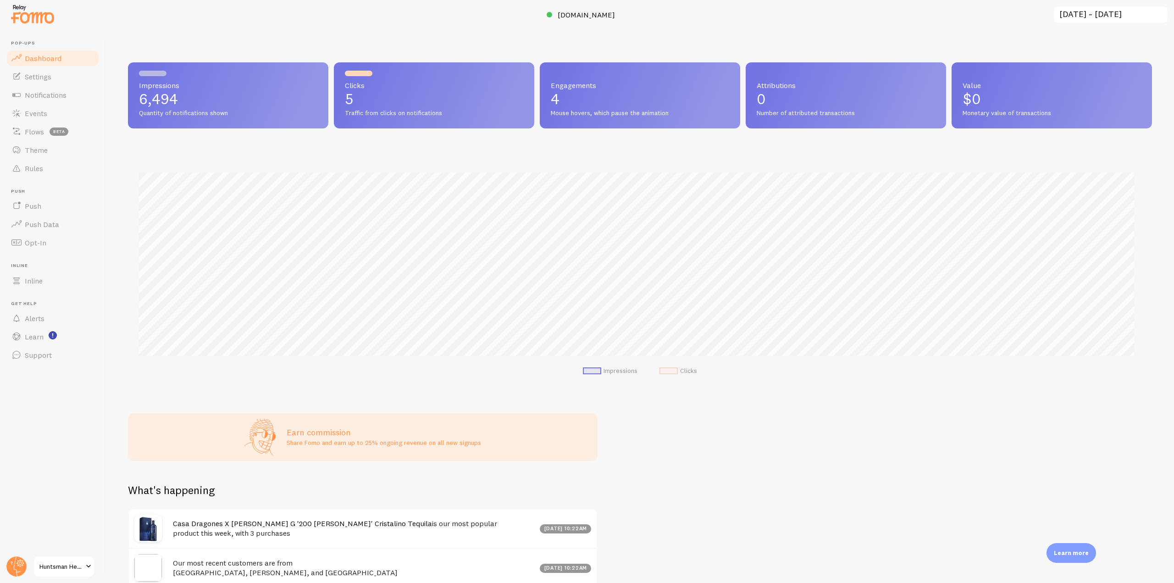
scroll to position [241, 1018]
click at [69, 79] on link "Settings" at bounding box center [53, 76] width 95 height 18
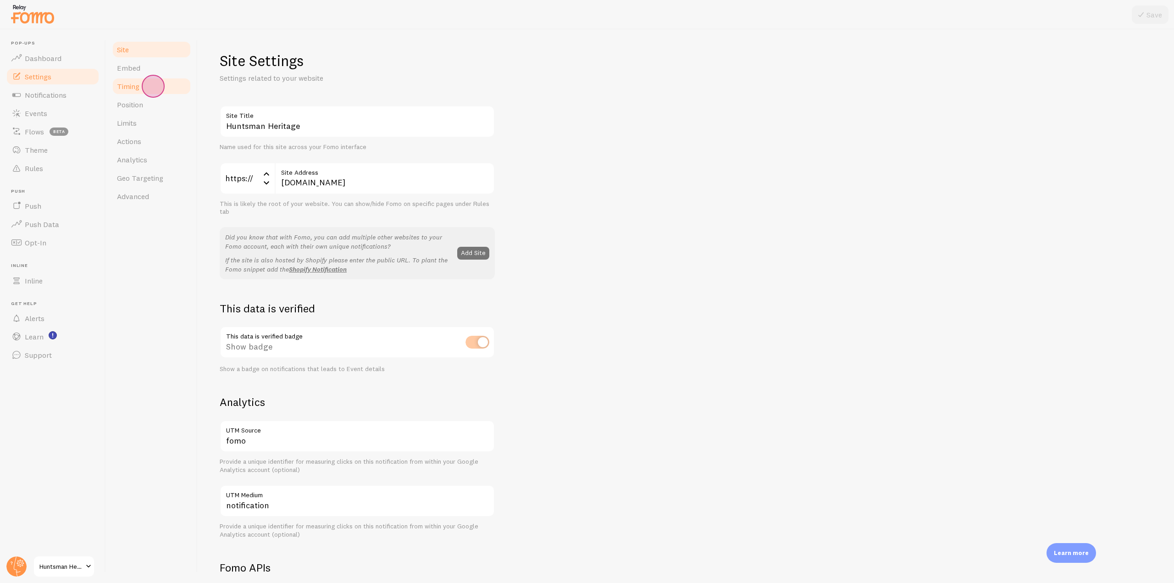
click at [153, 86] on link "Timing" at bounding box center [151, 86] width 80 height 18
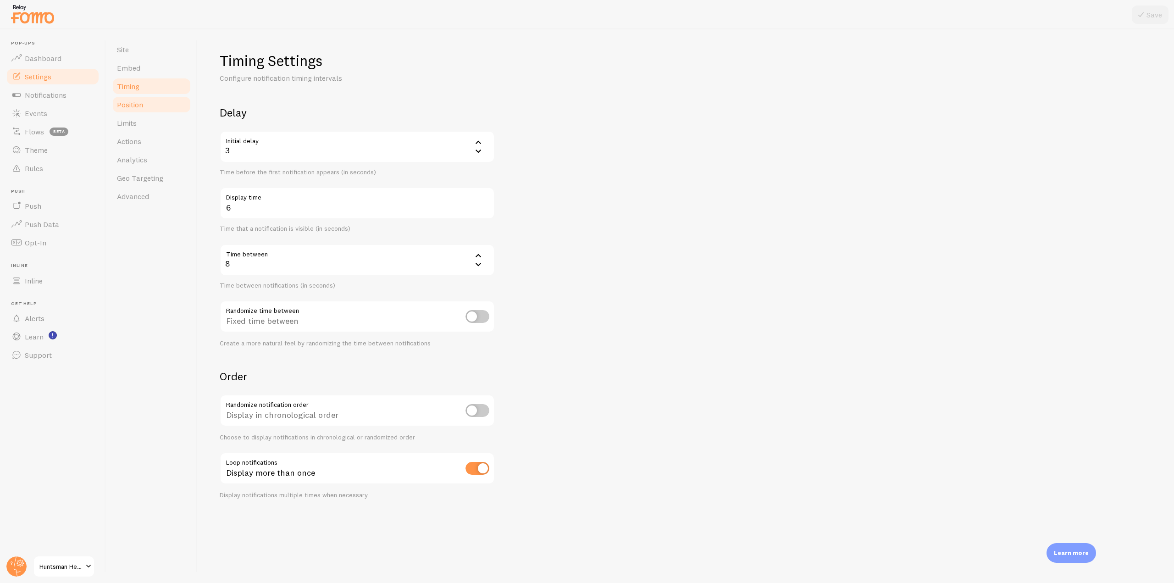
click at [153, 107] on link "Position" at bounding box center [151, 104] width 80 height 18
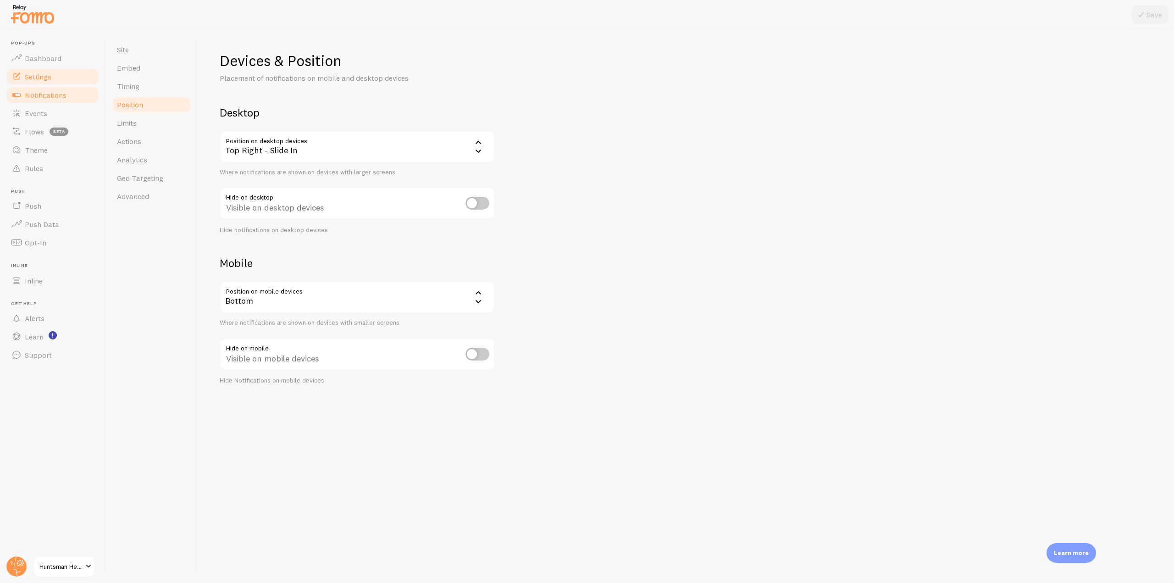
click at [56, 98] on span "Notifications" at bounding box center [46, 94] width 42 height 9
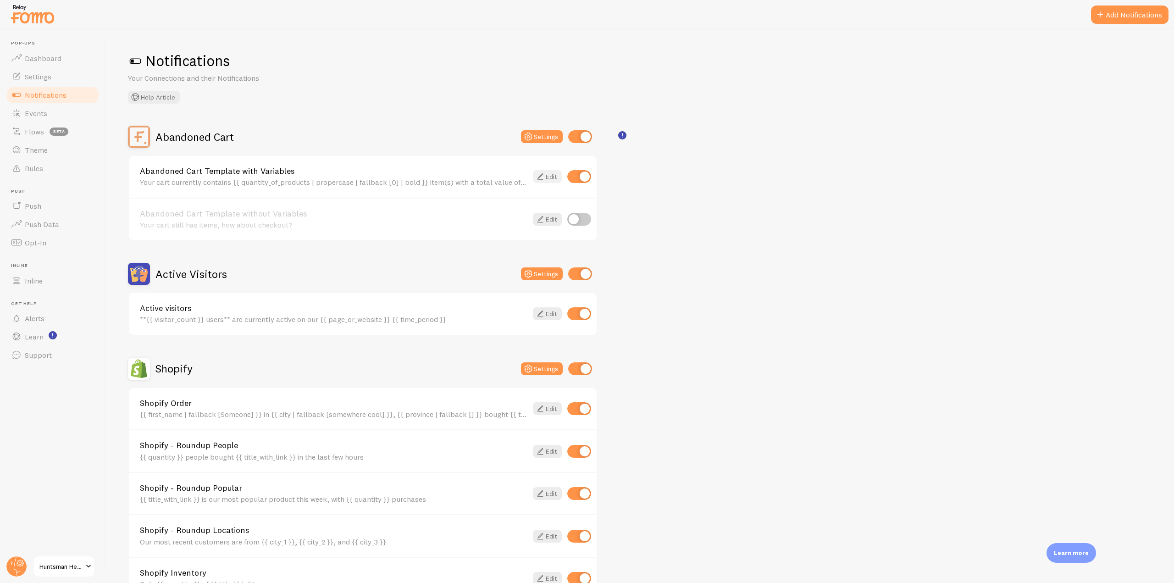
click at [545, 174] on link "Edit" at bounding box center [547, 176] width 29 height 13
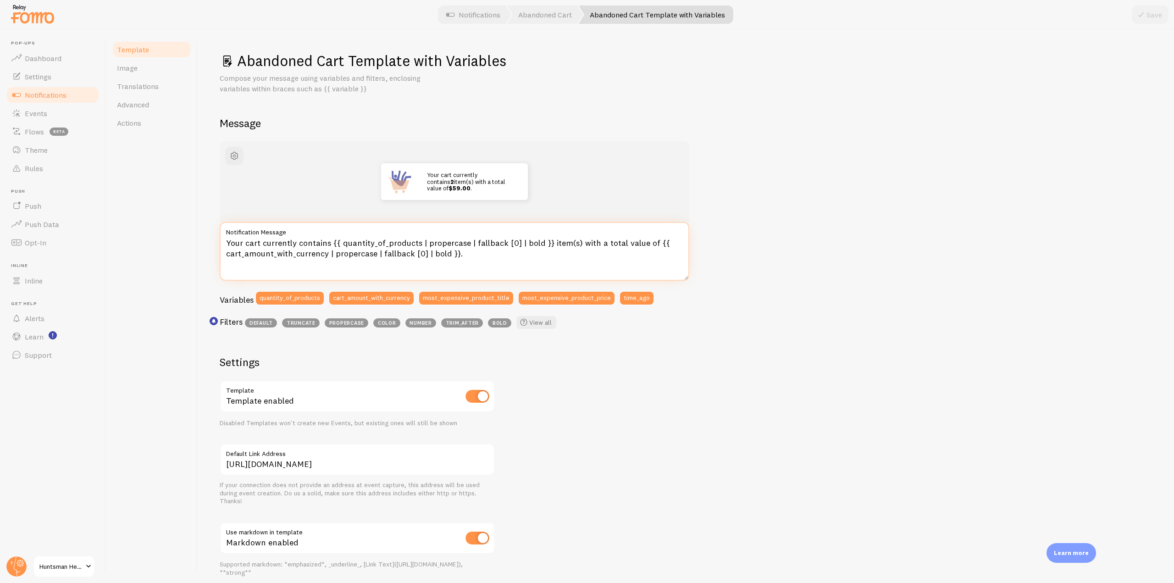
drag, startPoint x: 468, startPoint y: 254, endPoint x: 214, endPoint y: 239, distance: 254.6
click at [214, 239] on div "Abandoned Cart Template with Variables Compose your message using variables and…" at bounding box center [686, 306] width 977 height 554
click at [476, 261] on textarea "Your cart currently contains {{ quantity_of_products | propercase | fallback [0…" at bounding box center [455, 251] width 470 height 59
drag, startPoint x: 329, startPoint y: 244, endPoint x: 228, endPoint y: 244, distance: 101.9
click at [228, 244] on textarea "Your cart currently contains {{ quantity_of_products | propercase | fallback [0…" at bounding box center [455, 251] width 470 height 59
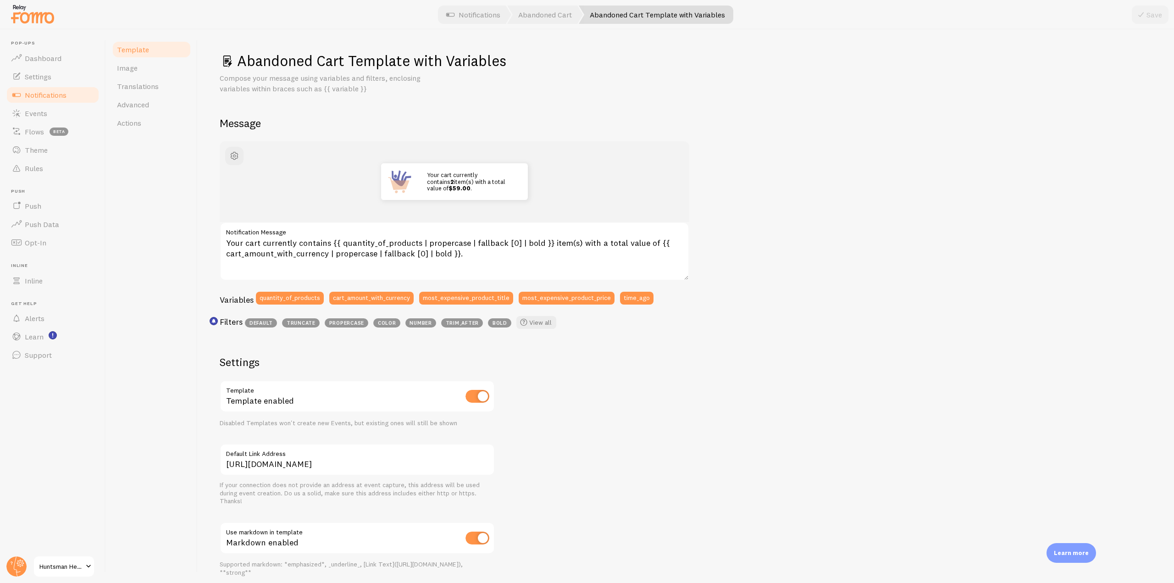
click at [64, 97] on span "Notifications" at bounding box center [46, 94] width 42 height 9
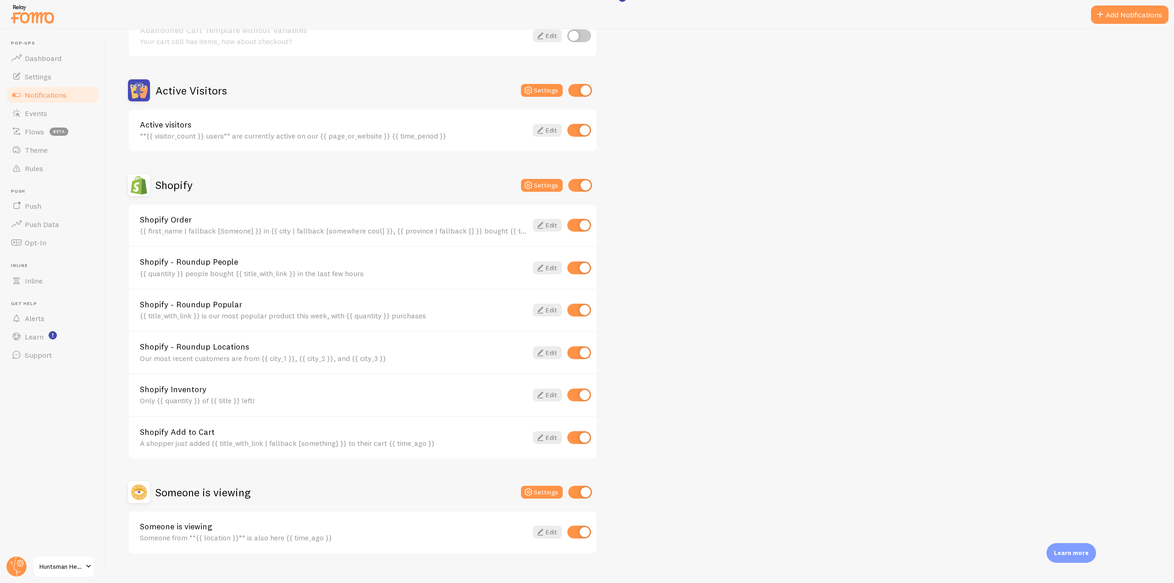
scroll to position [199, 0]
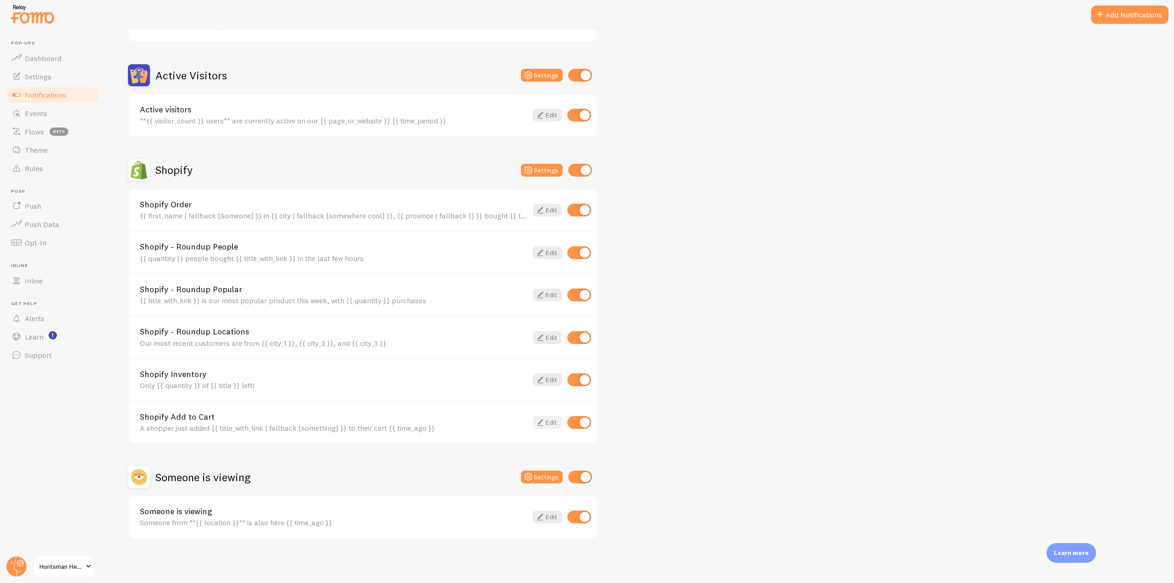
click at [536, 422] on icon at bounding box center [540, 422] width 11 height 11
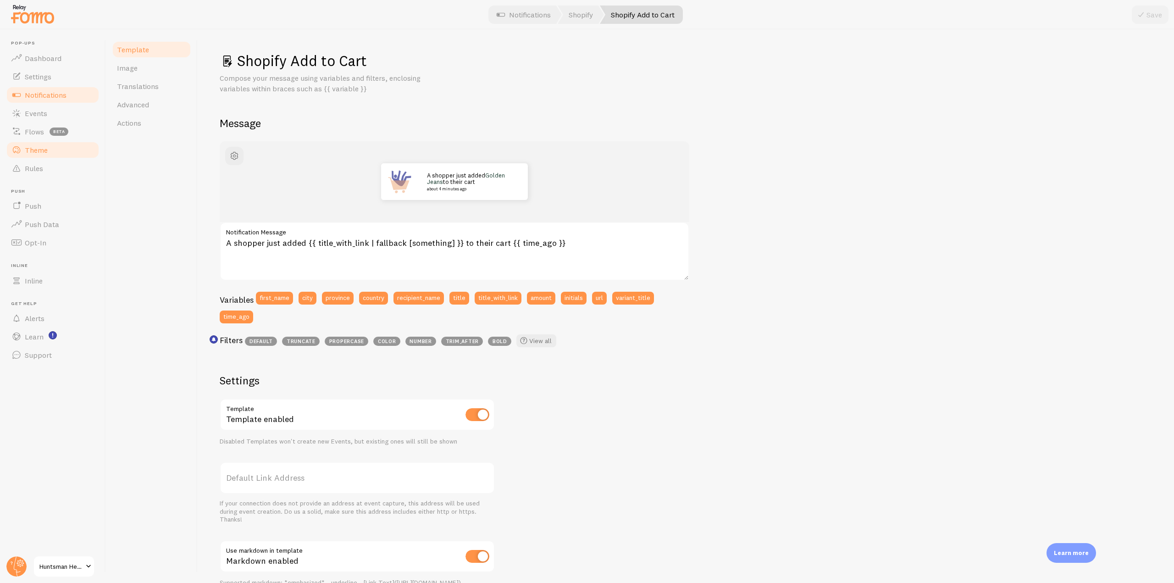
click at [61, 150] on link "Theme" at bounding box center [53, 150] width 95 height 18
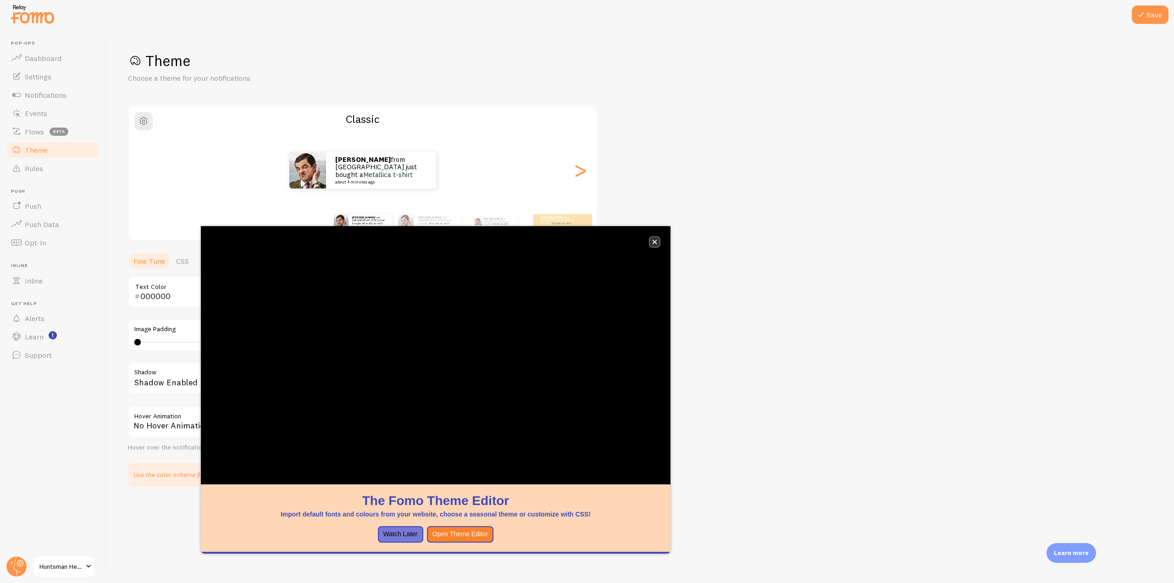
click at [654, 241] on icon "close," at bounding box center [655, 242] width 5 height 5
click at [654, 242] on icon "close," at bounding box center [655, 242] width 5 height 5
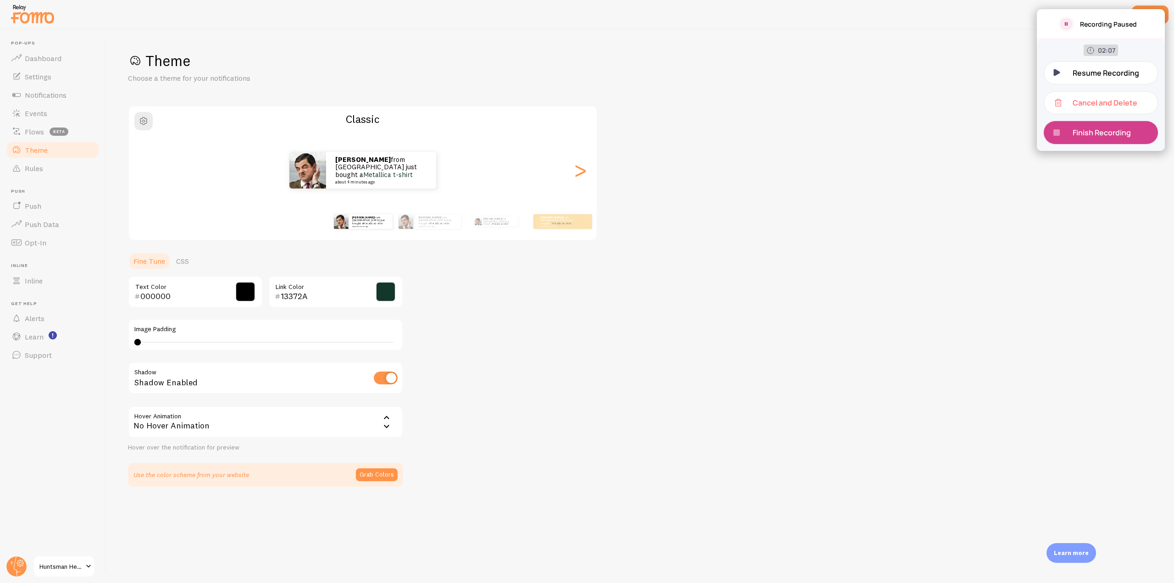
click at [782, 130] on p "Finish Recording" at bounding box center [1105, 133] width 65 height 10
